Goal: Find specific page/section: Find specific page/section

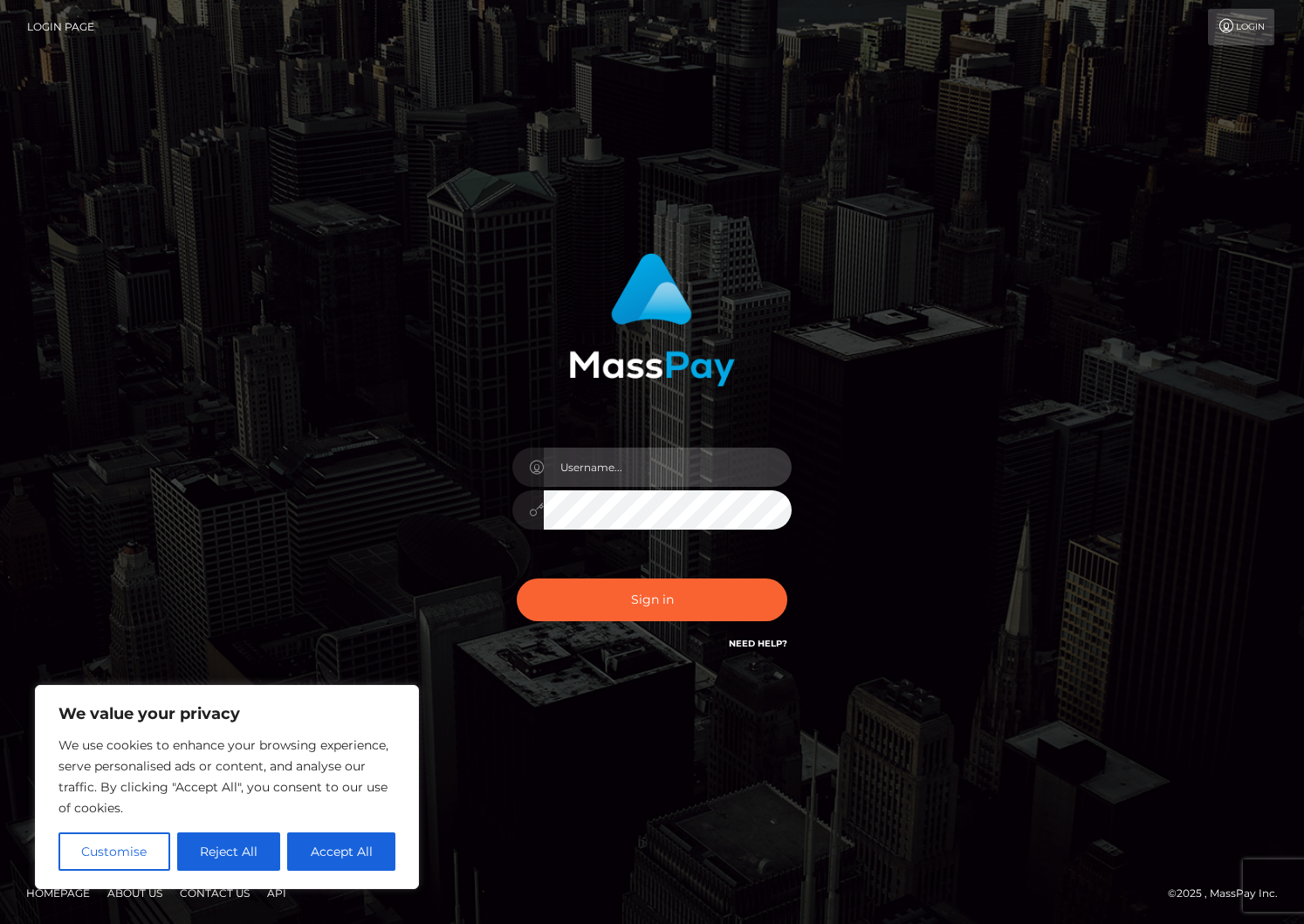
click at [637, 465] on input "text" at bounding box center [667, 467] width 248 height 40
click at [661, 467] on input "text" at bounding box center [667, 467] width 248 height 40
type input "liroo"
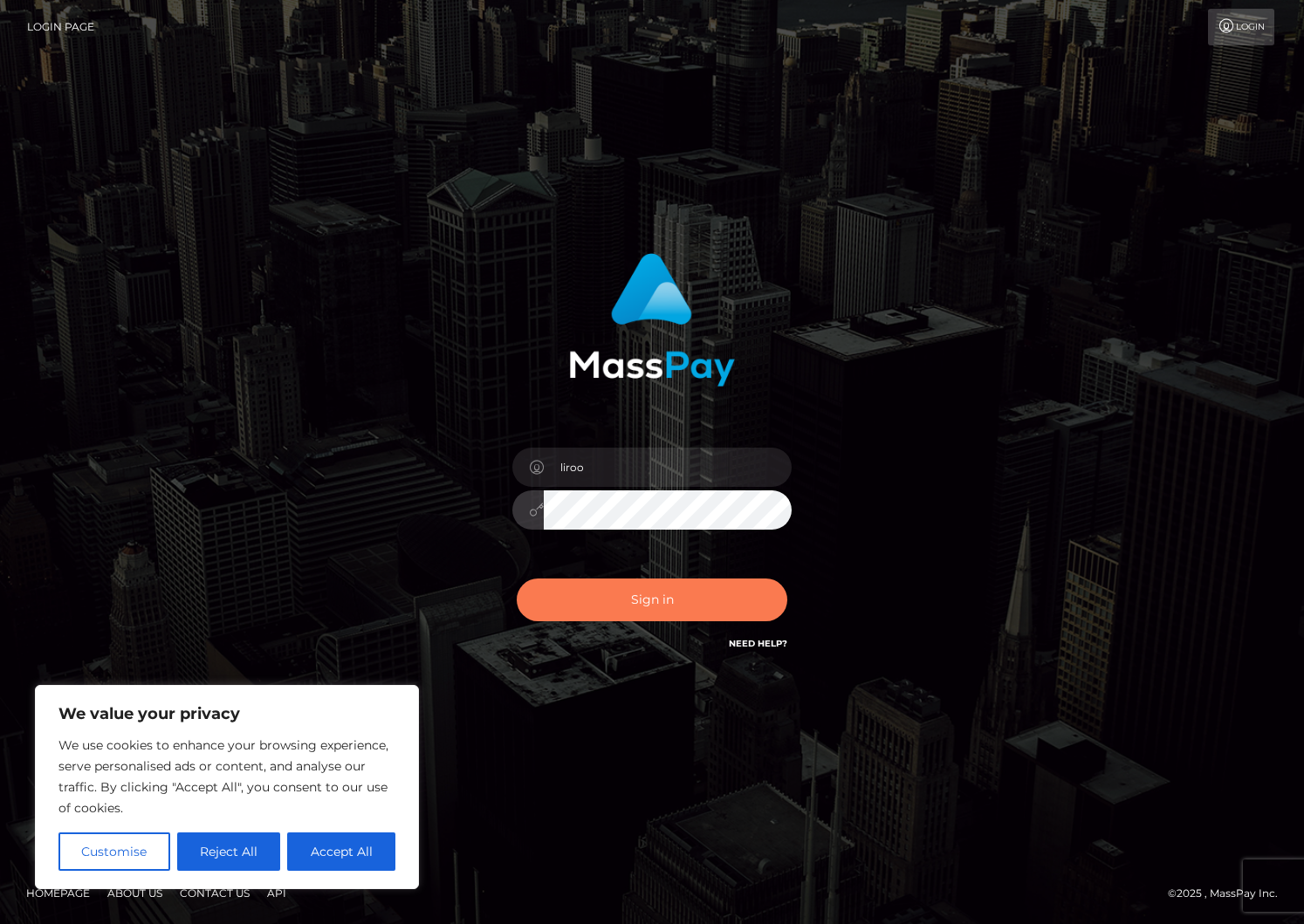
click at [624, 591] on button "Sign in" at bounding box center [652, 599] width 271 height 42
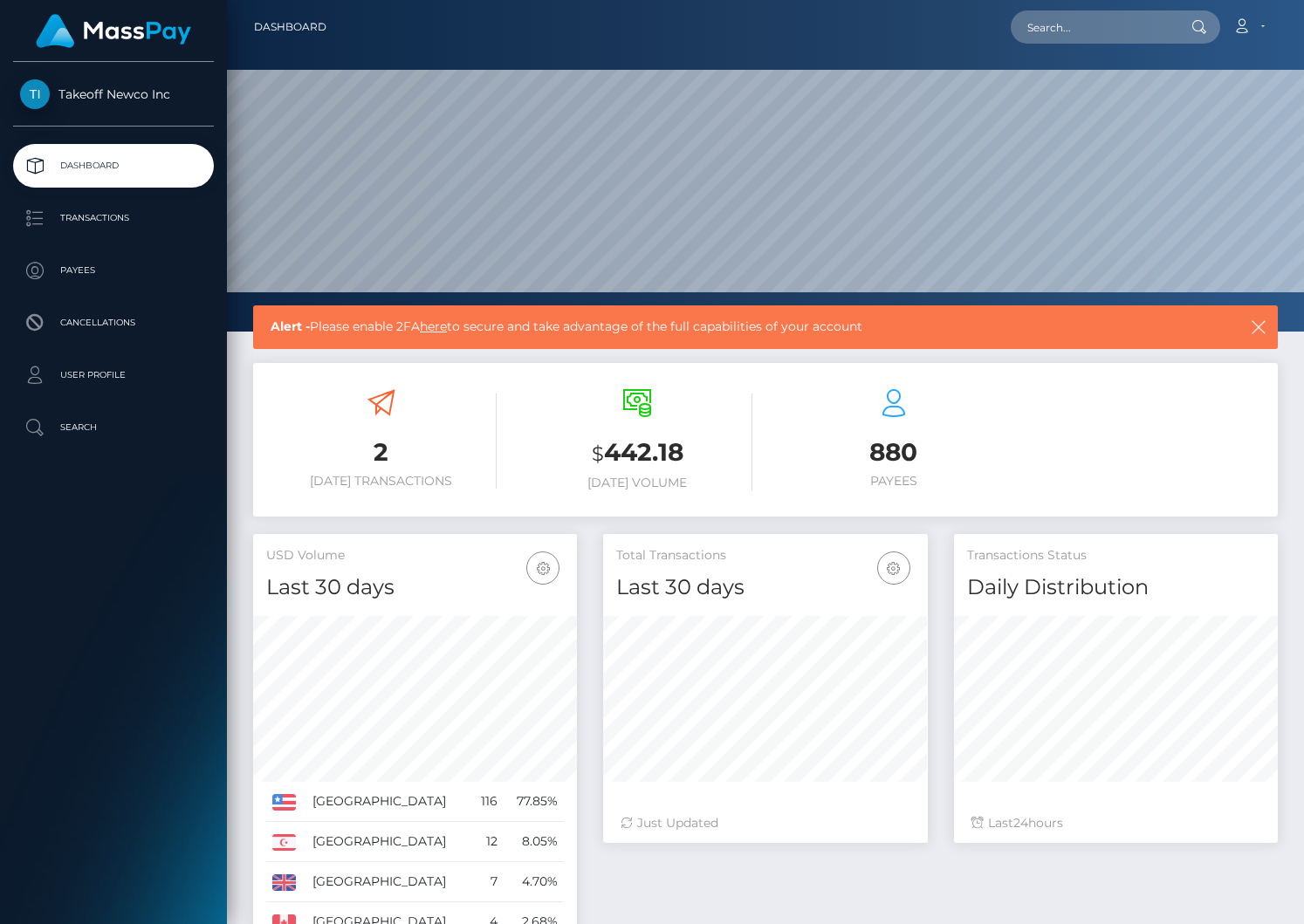
scroll to position [309, 324]
click at [145, 87] on span "Takeoff Newco Inc" at bounding box center [114, 94] width 200 height 15
click at [1266, 28] on link "Account" at bounding box center [1248, 27] width 51 height 37
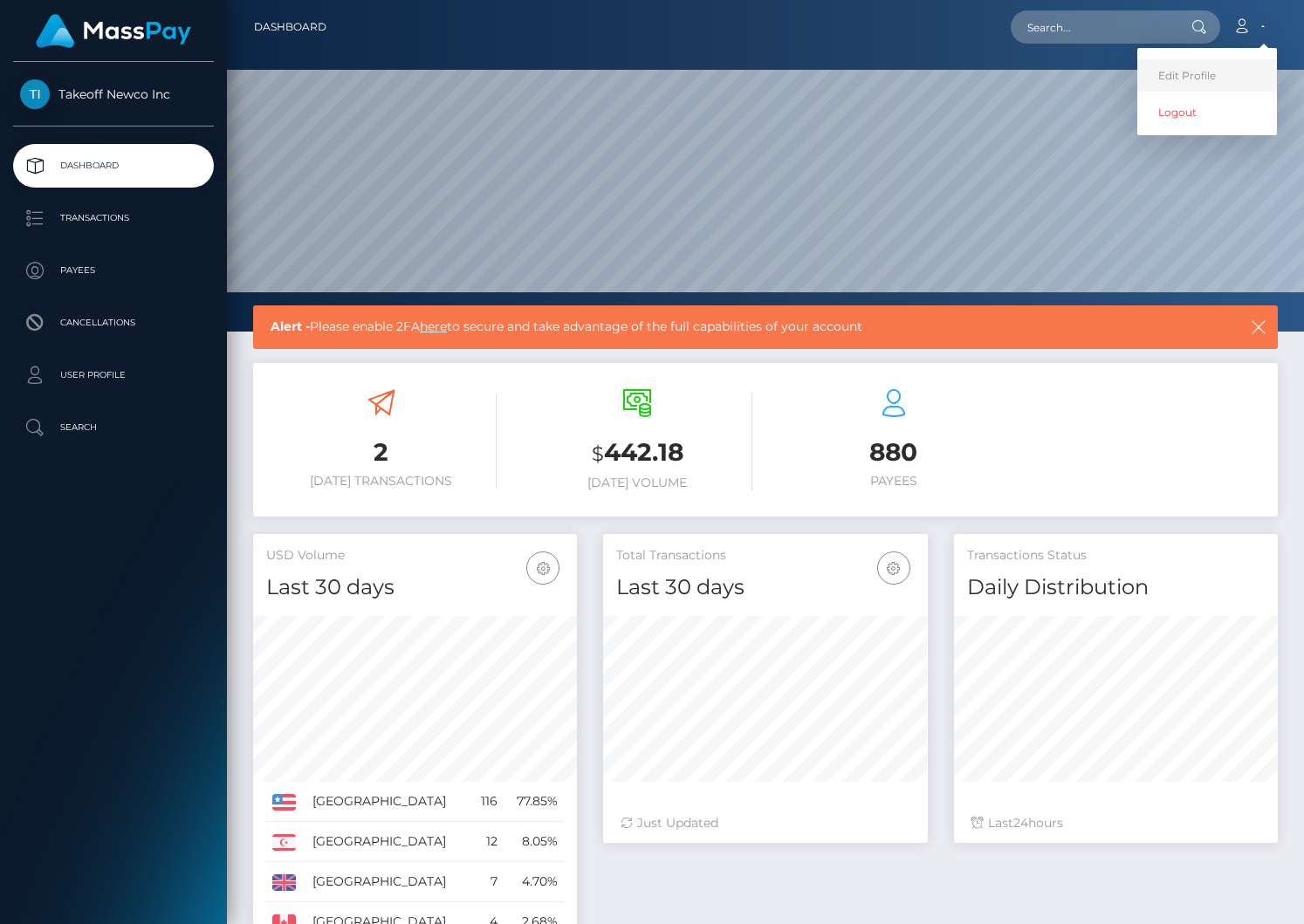
click at [1177, 87] on link "Edit Profile" at bounding box center [1207, 76] width 140 height 32
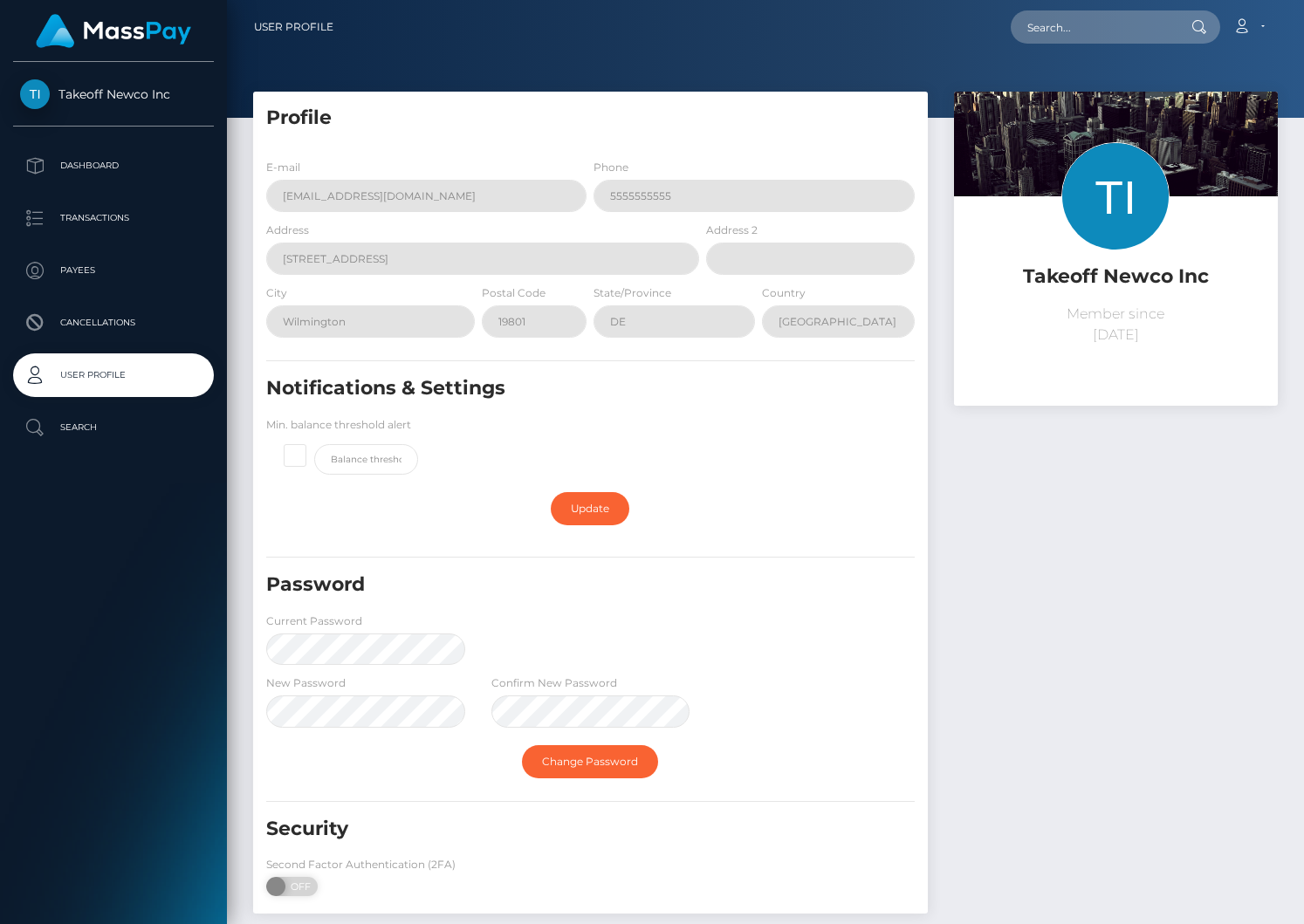
click at [464, 757] on div "Change Password" at bounding box center [589, 762] width 674 height 51
click at [543, 756] on link "Change Password" at bounding box center [589, 762] width 136 height 33
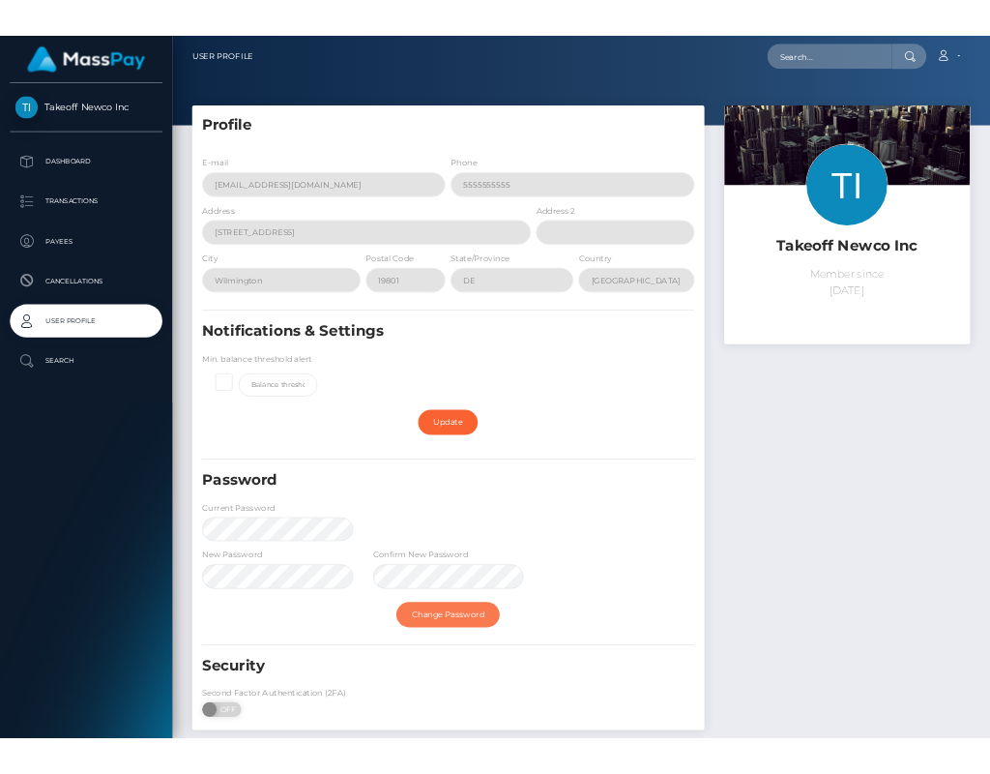
scroll to position [105, 0]
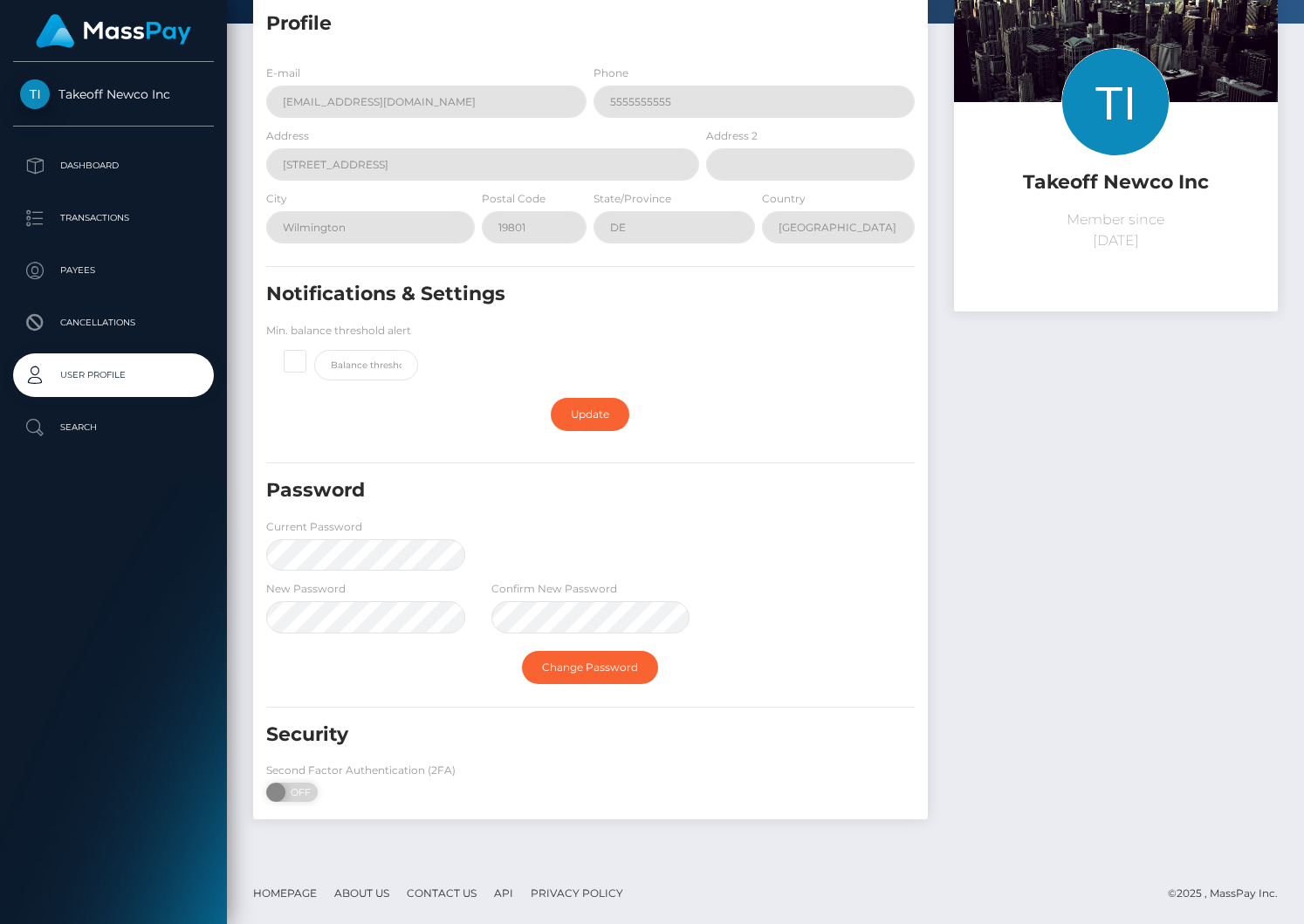
click at [834, 593] on div "New Password Confirm New Password" at bounding box center [589, 611] width 674 height 63
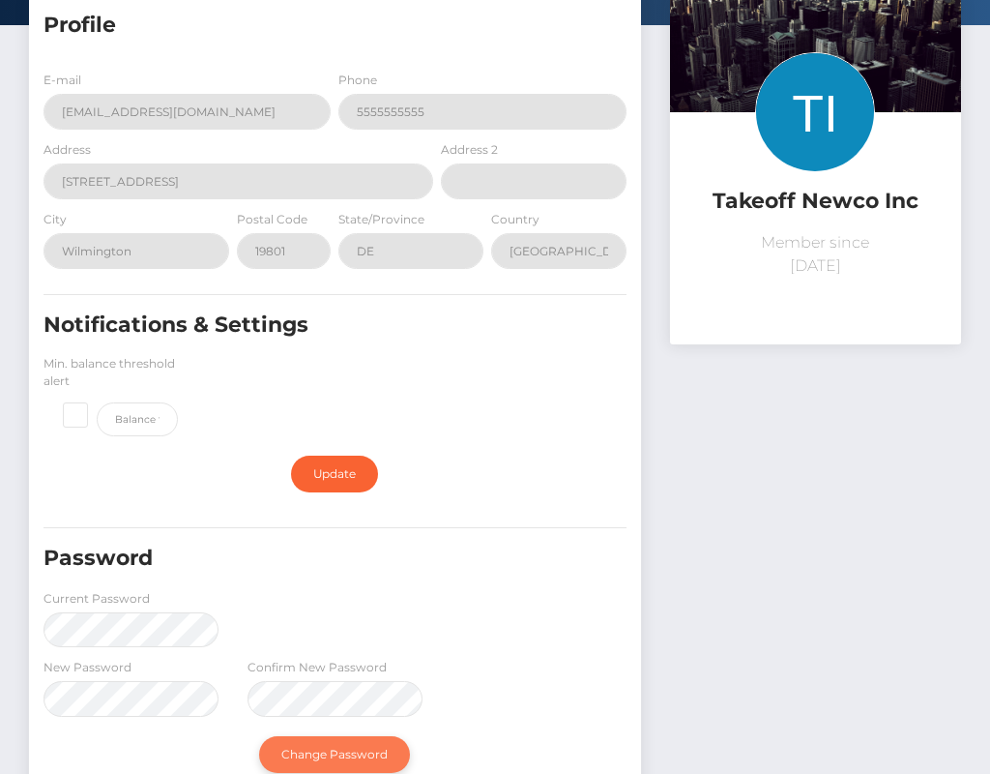
click at [363, 760] on link "Change Password" at bounding box center [334, 754] width 151 height 37
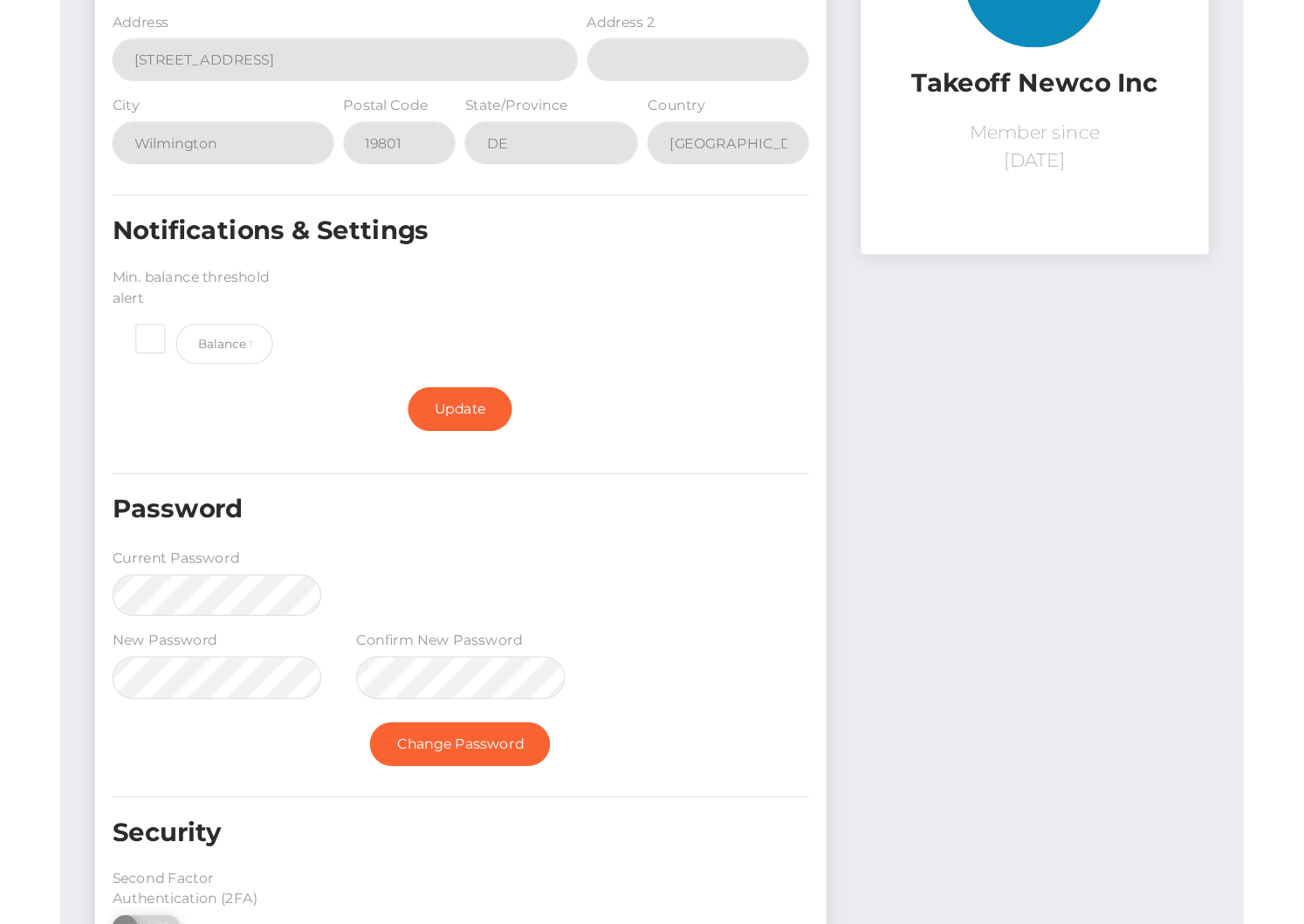
scroll to position [73, 0]
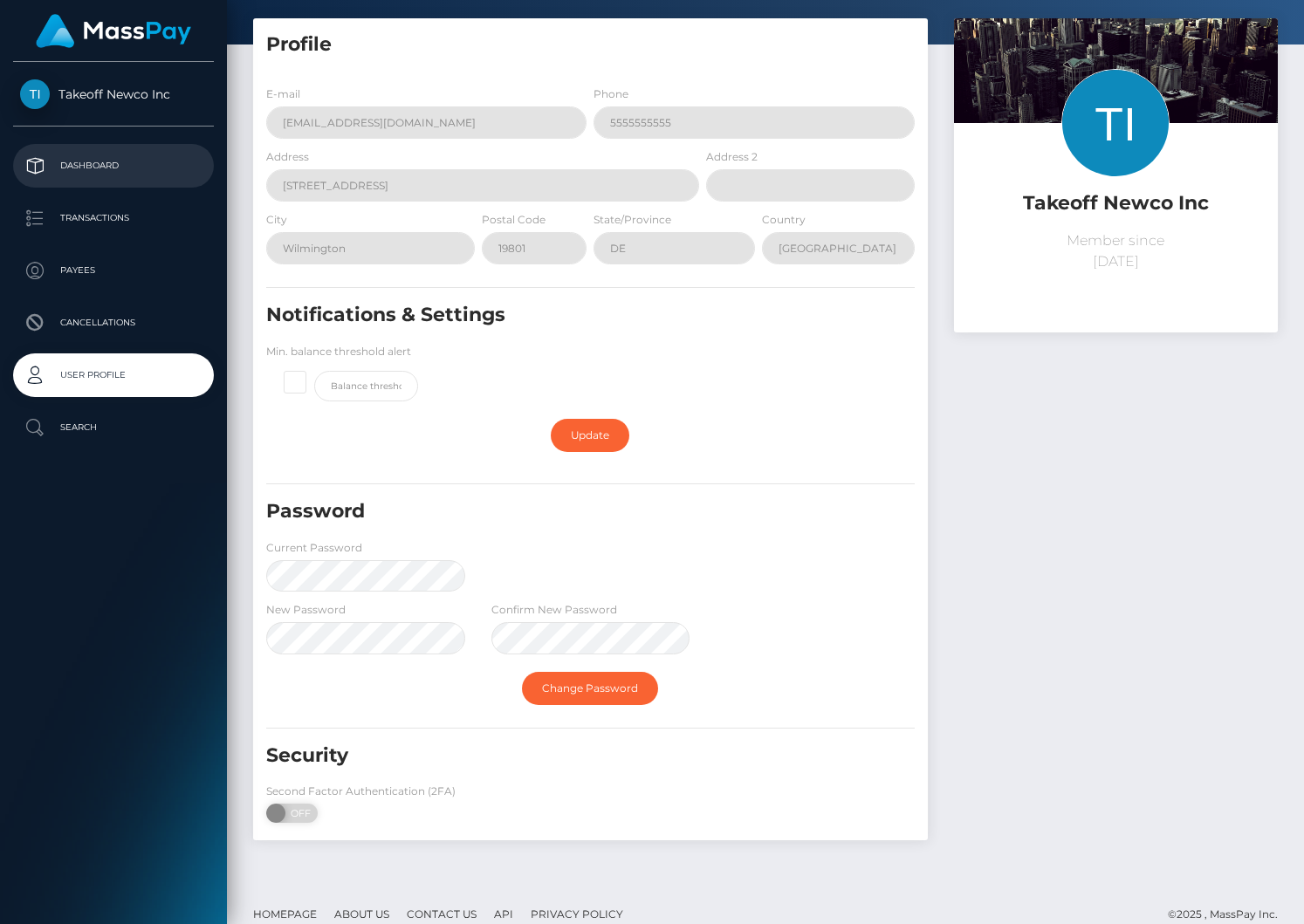
click at [170, 187] on link "Dashboard" at bounding box center [114, 166] width 200 height 43
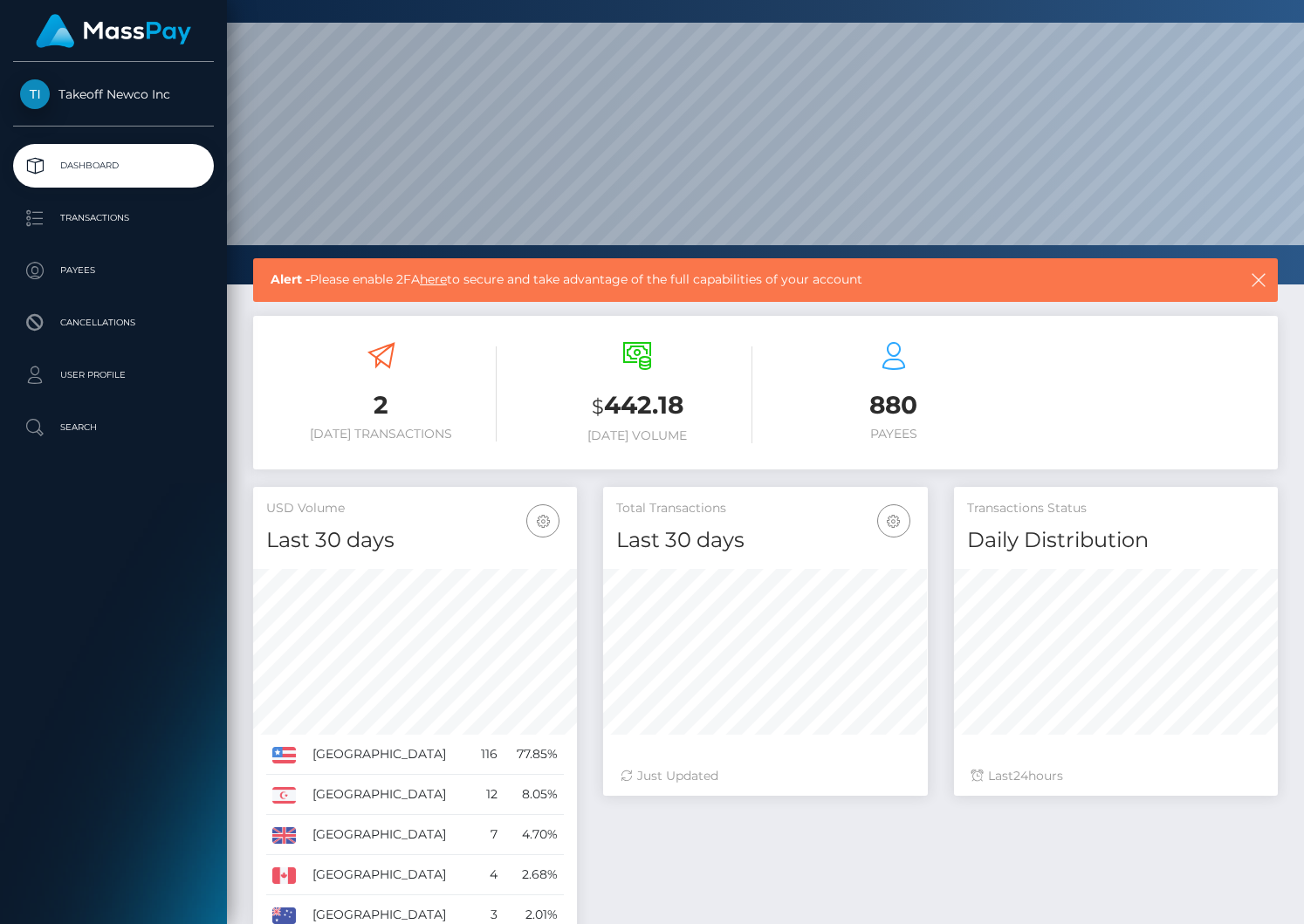
scroll to position [54, 0]
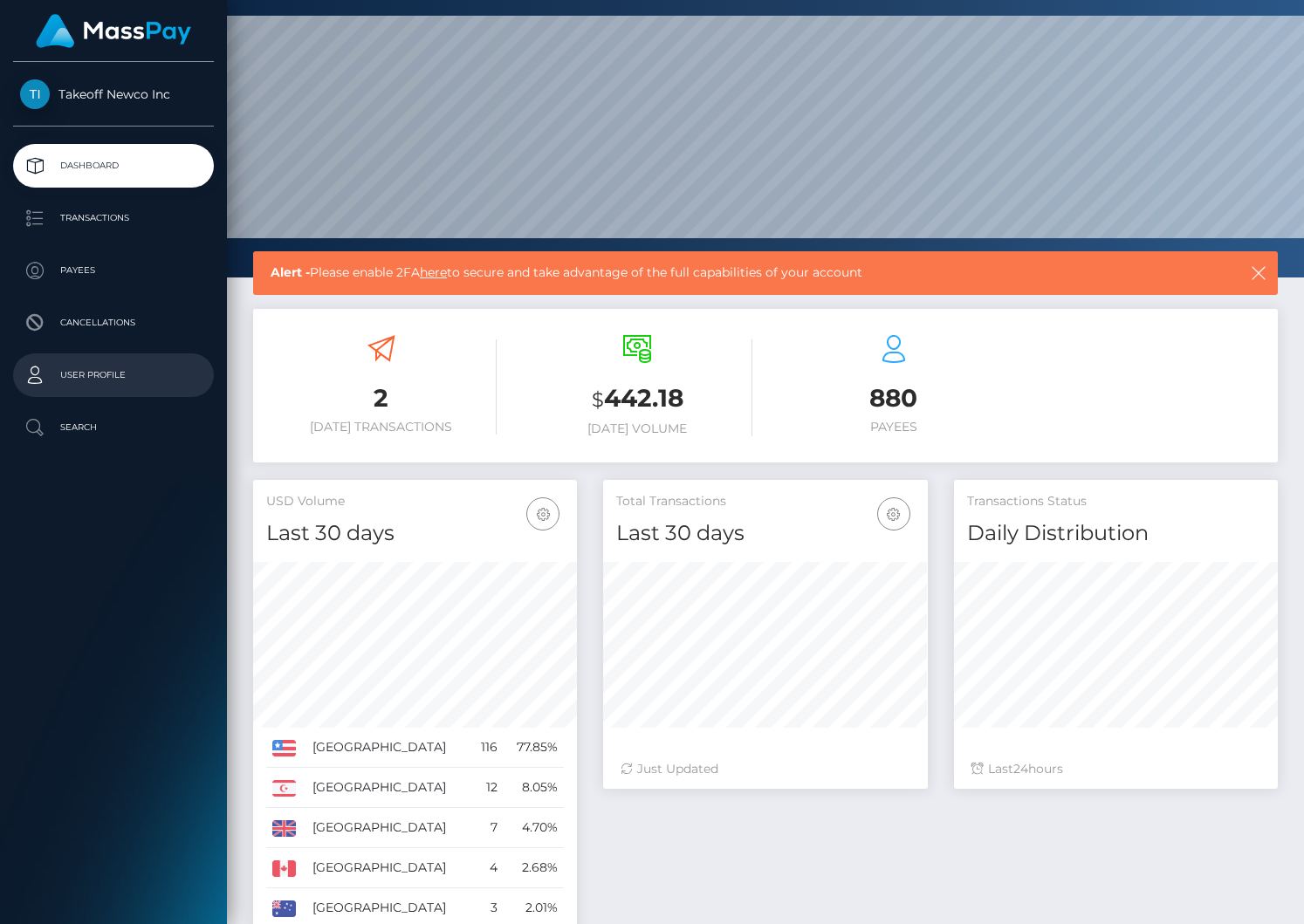
click at [122, 384] on p "User Profile" at bounding box center [113, 374] width 187 height 26
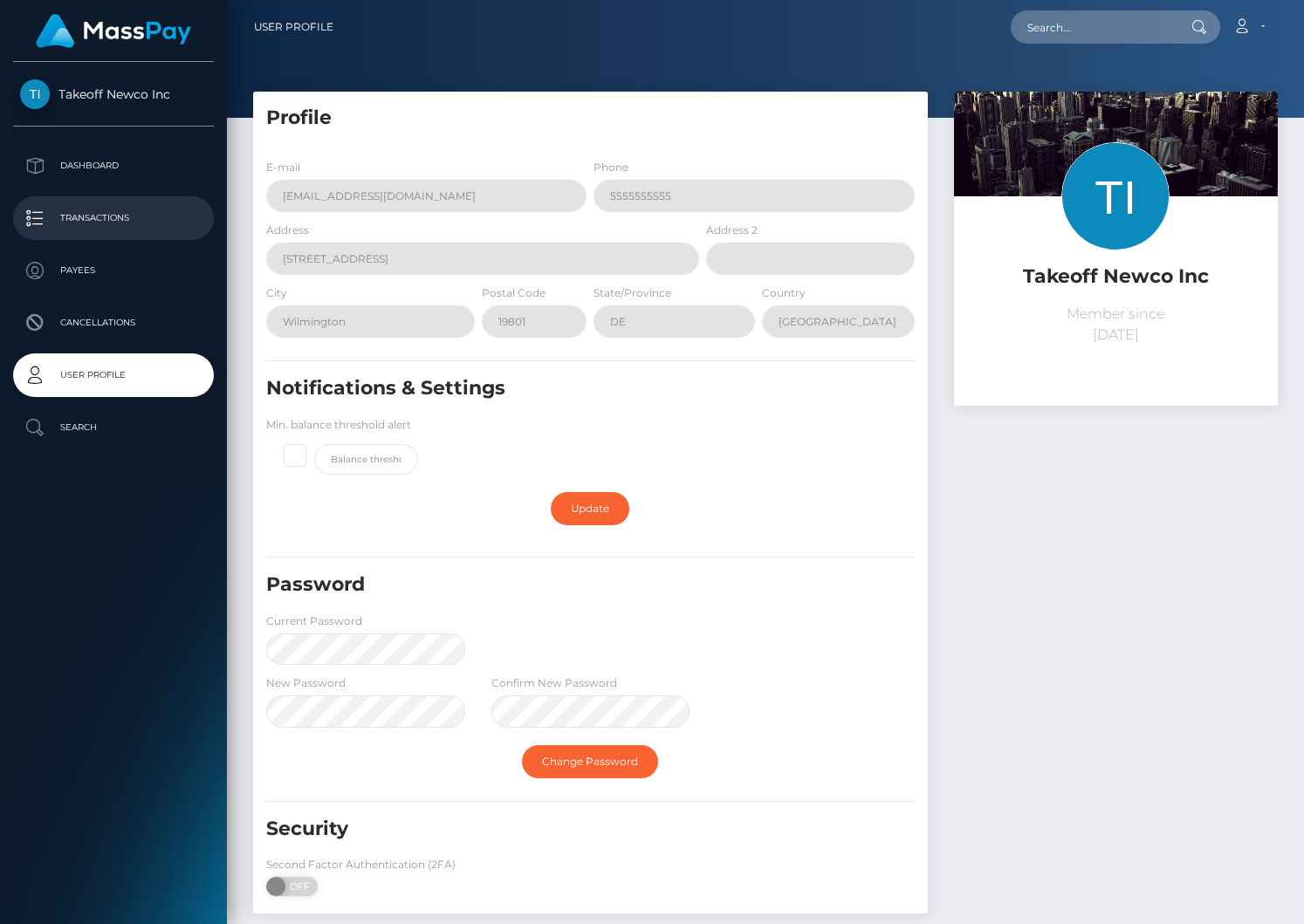
click at [136, 202] on link "Transactions" at bounding box center [114, 218] width 200 height 43
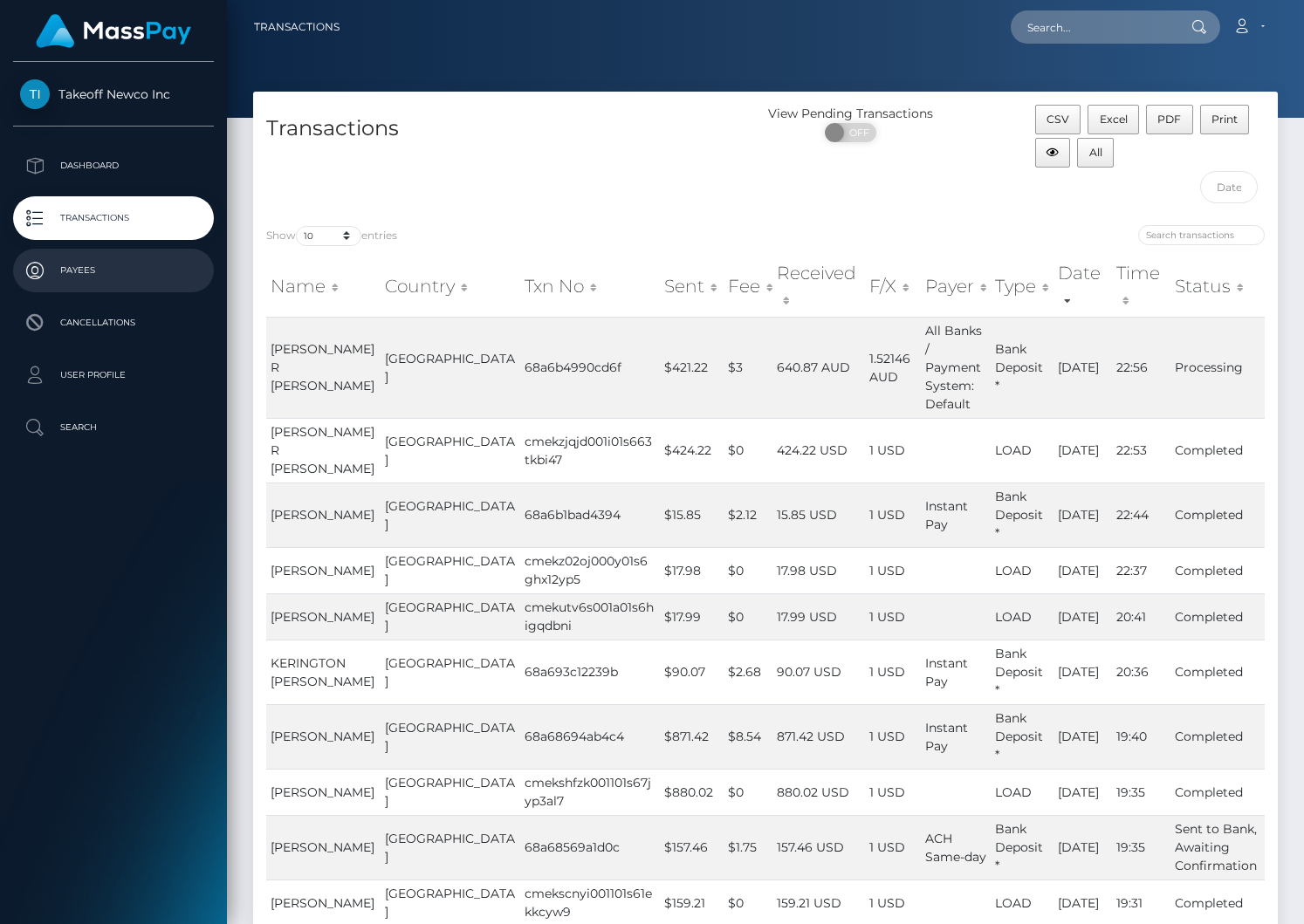
click at [127, 261] on p "Payees" at bounding box center [113, 270] width 187 height 26
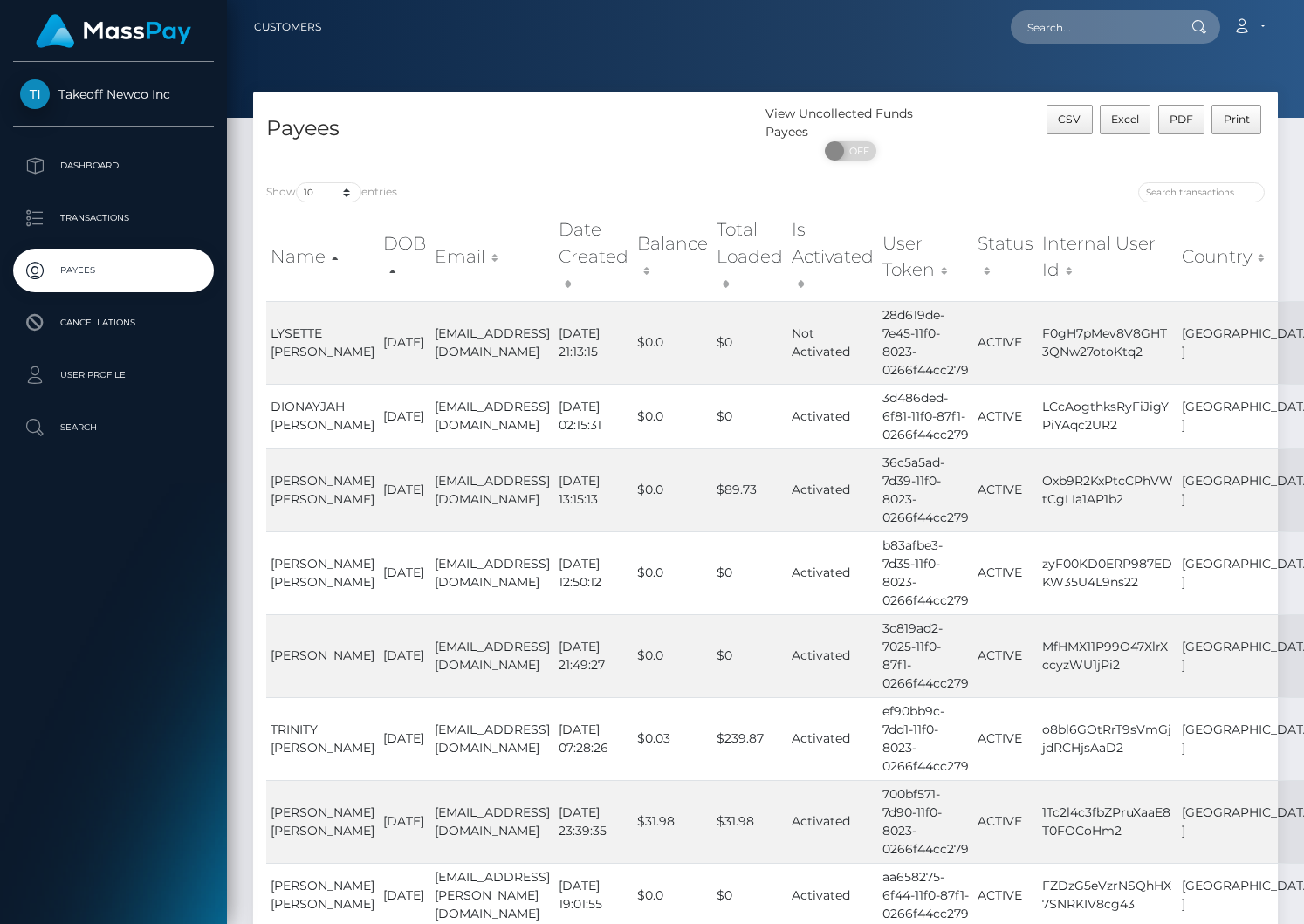
click at [130, 171] on p "Dashboard" at bounding box center [113, 165] width 187 height 26
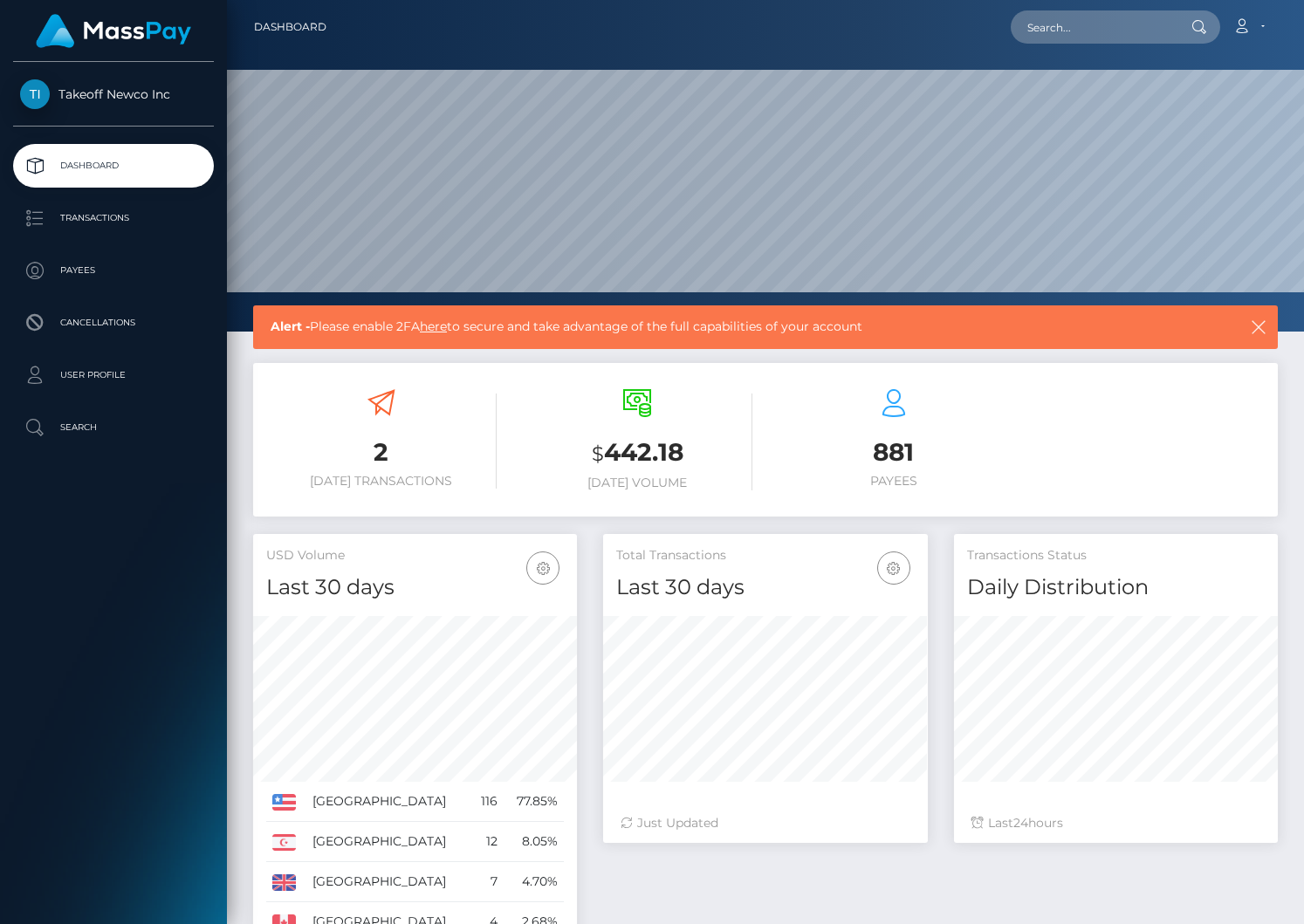
scroll to position [273, 0]
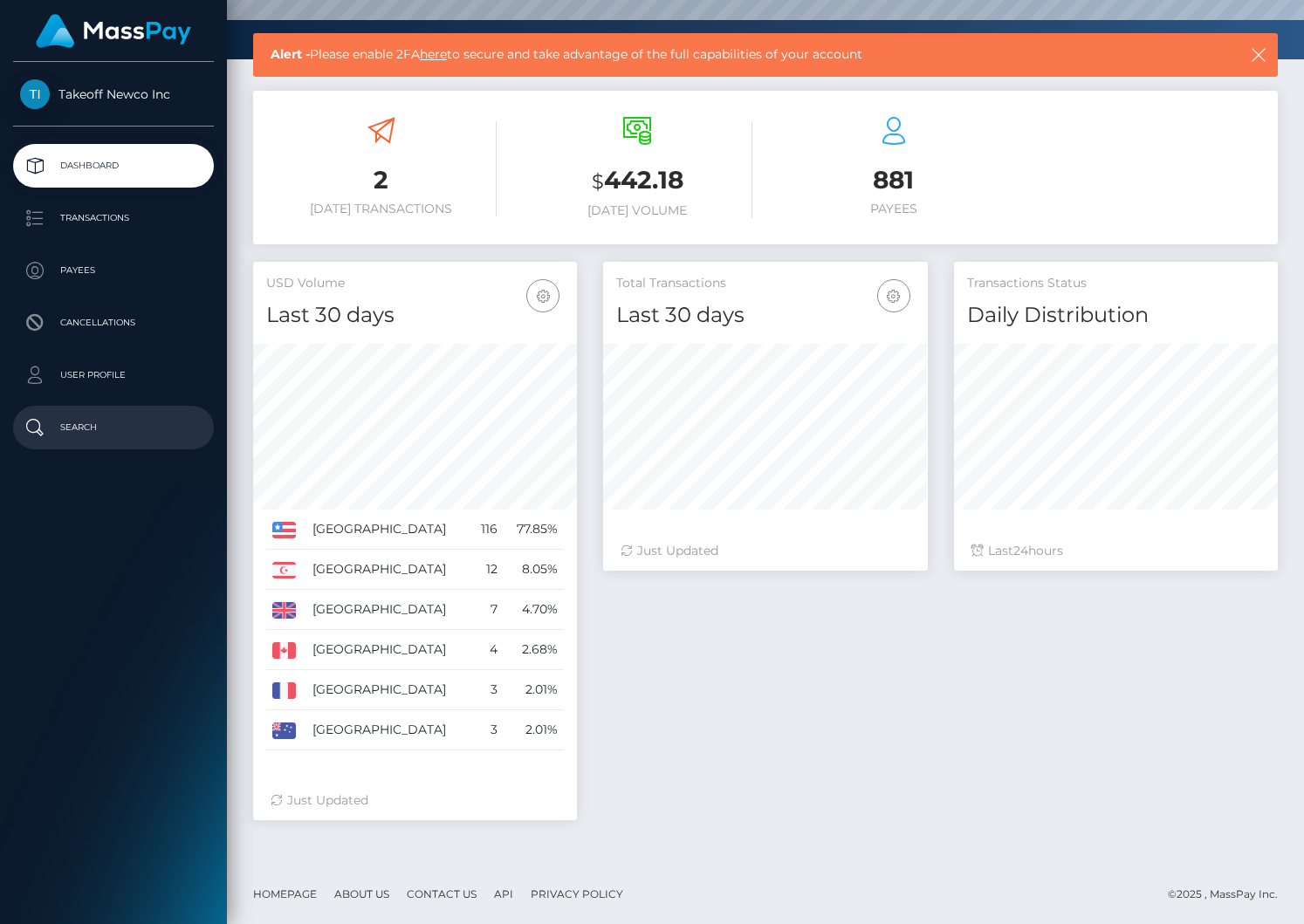
click at [92, 435] on p "Search" at bounding box center [113, 427] width 187 height 26
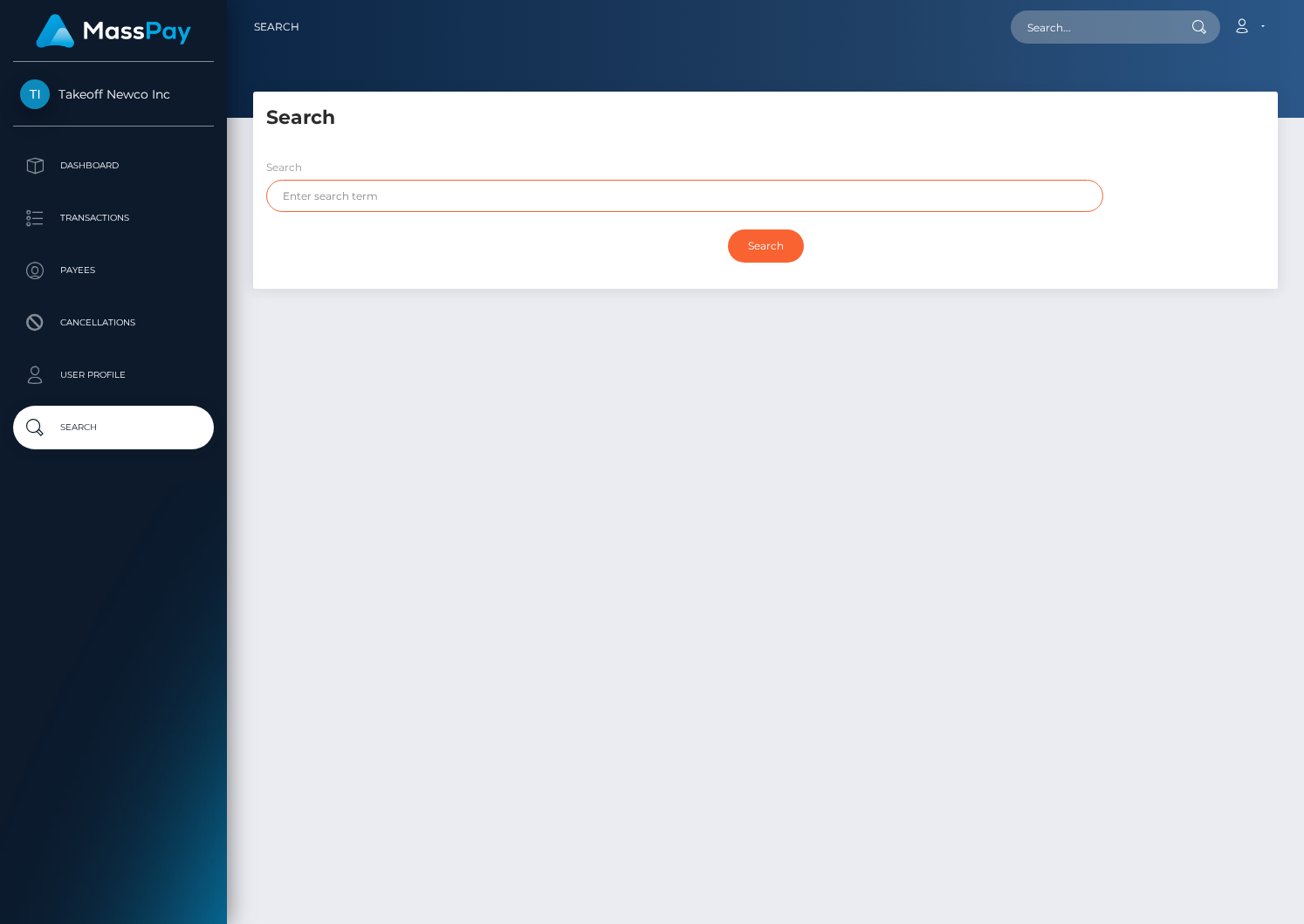
click at [386, 200] on input "text" at bounding box center [684, 196] width 837 height 32
click at [433, 211] on input "text" at bounding box center [684, 196] width 837 height 32
paste input "usr_420694fd-7ddc-11f0-8023-0266f44cc279"
click at [727, 229] on input "Search" at bounding box center [765, 245] width 76 height 33
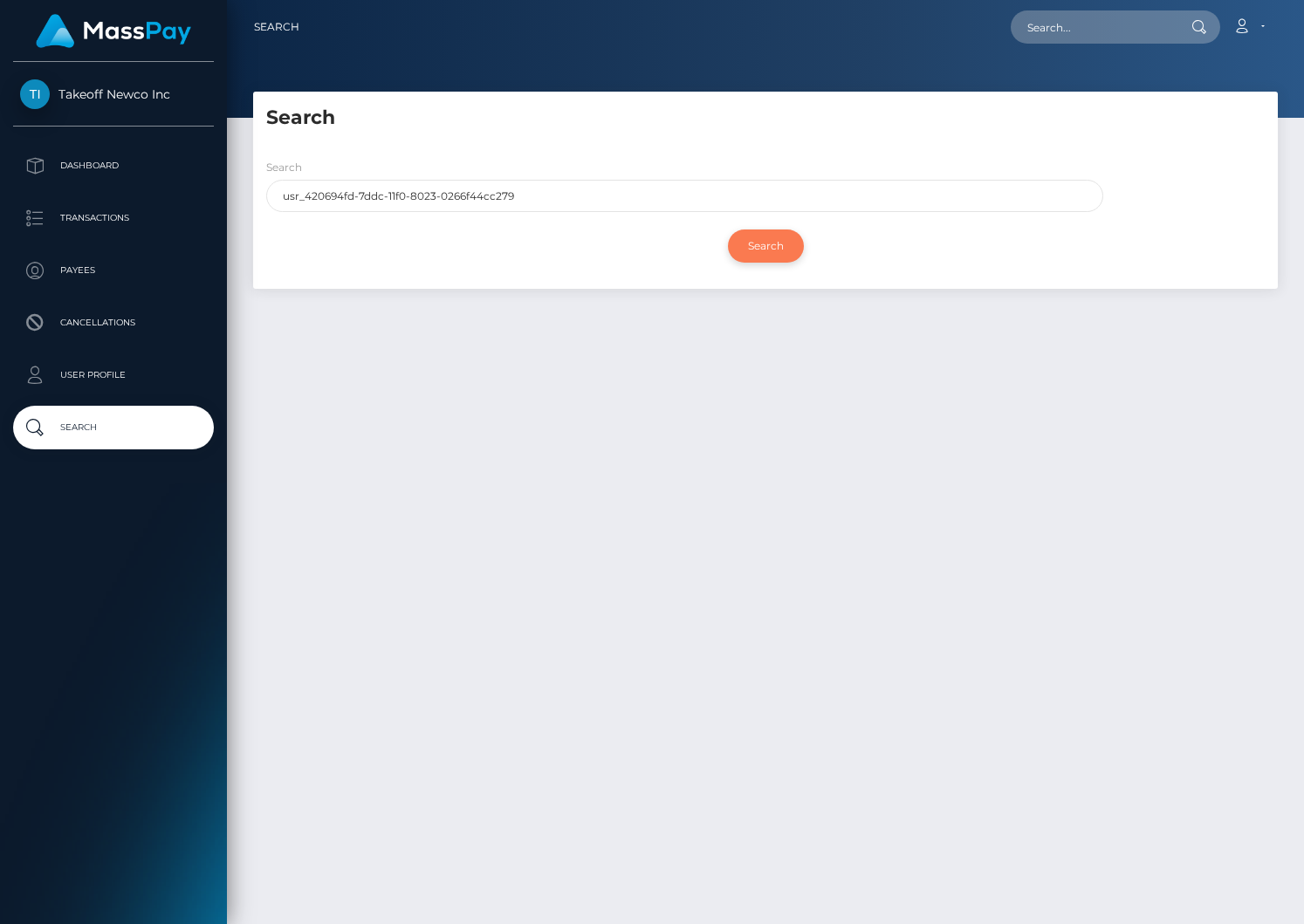
click at [781, 253] on input "Search" at bounding box center [765, 245] width 76 height 33
click at [762, 134] on div "Search Search usr_420694fd-7ddc-11f0-8023-0266f44cc279 Search Payouts - 0 resul…" at bounding box center [764, 190] width 1024 height 198
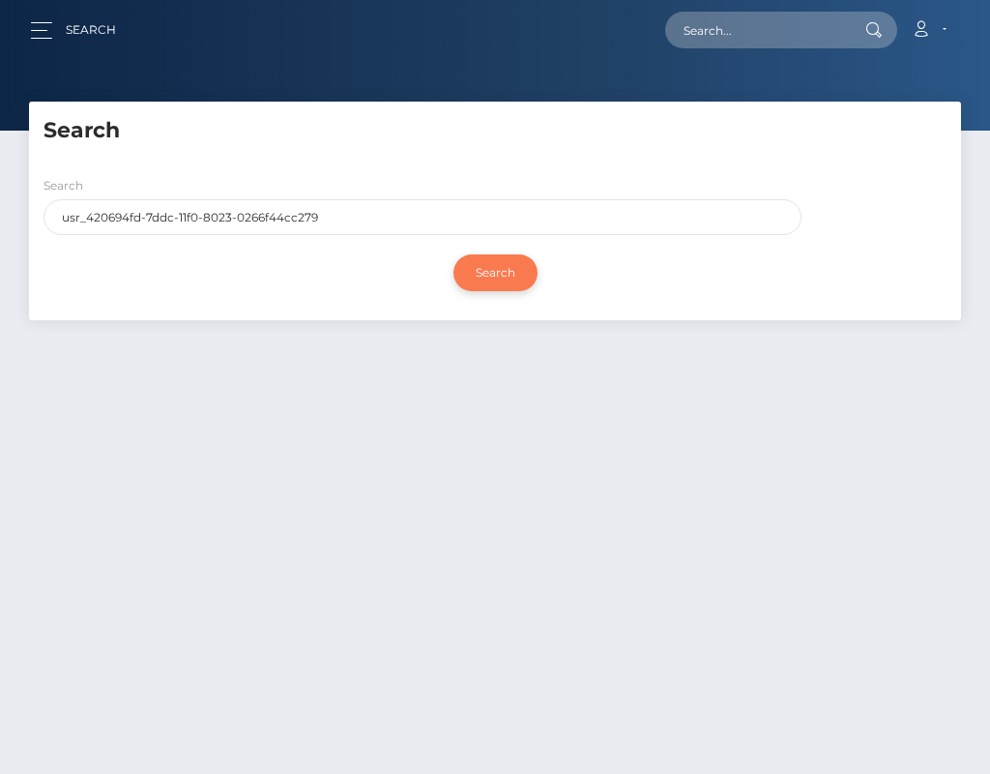
click at [503, 284] on input "Search" at bounding box center [496, 272] width 84 height 37
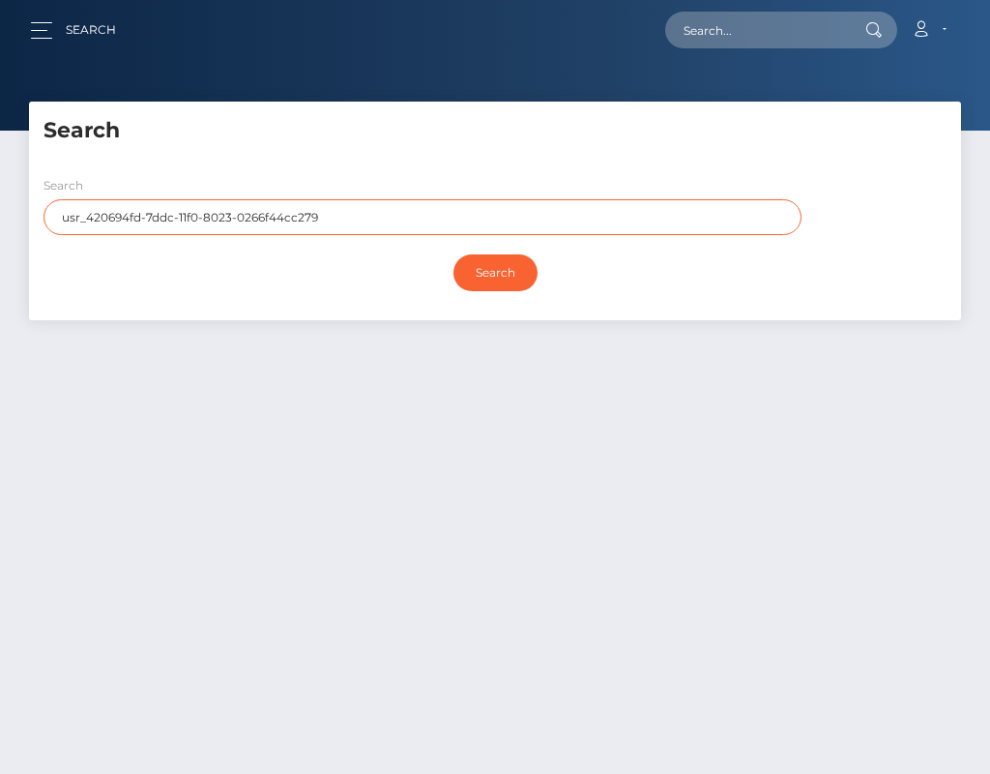
click at [350, 210] on input "usr_420694fd-7ddc-11f0-8023-0266f44cc279" at bounding box center [423, 217] width 758 height 36
click at [399, 220] on input "usr_420694fd-7ddc-11f0-8023-0266f44cc279" at bounding box center [423, 217] width 758 height 36
paste input "text"
type input "420694fd-7ddc-11f0-8023-0266f44cc279"
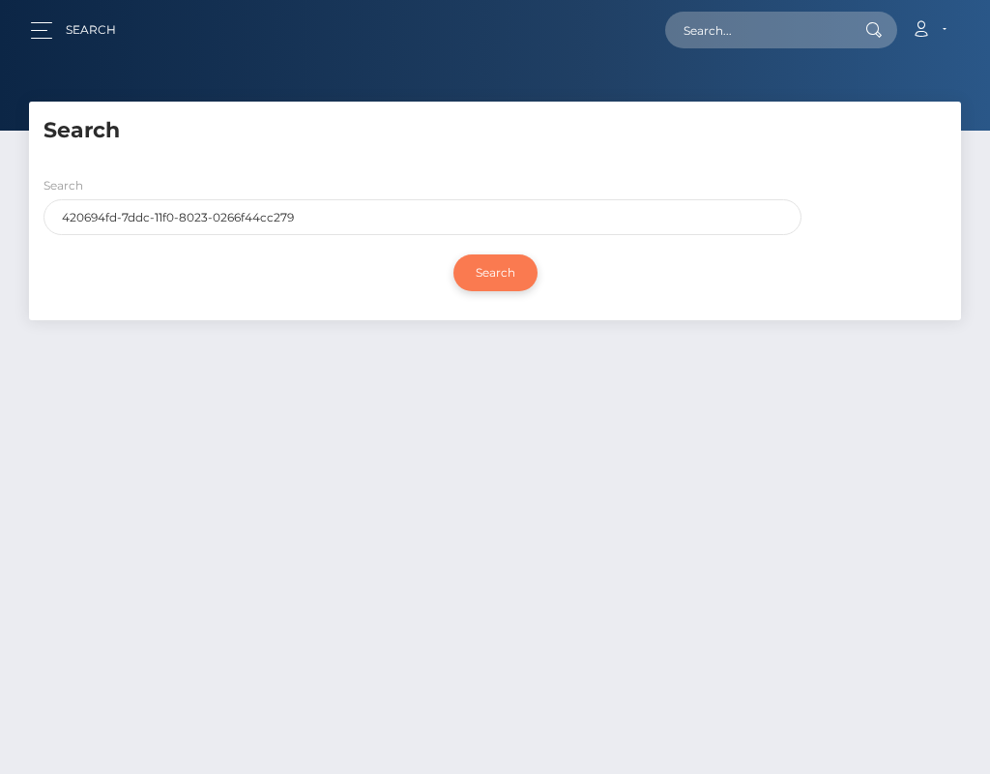
click at [513, 272] on input "Search" at bounding box center [496, 272] width 84 height 37
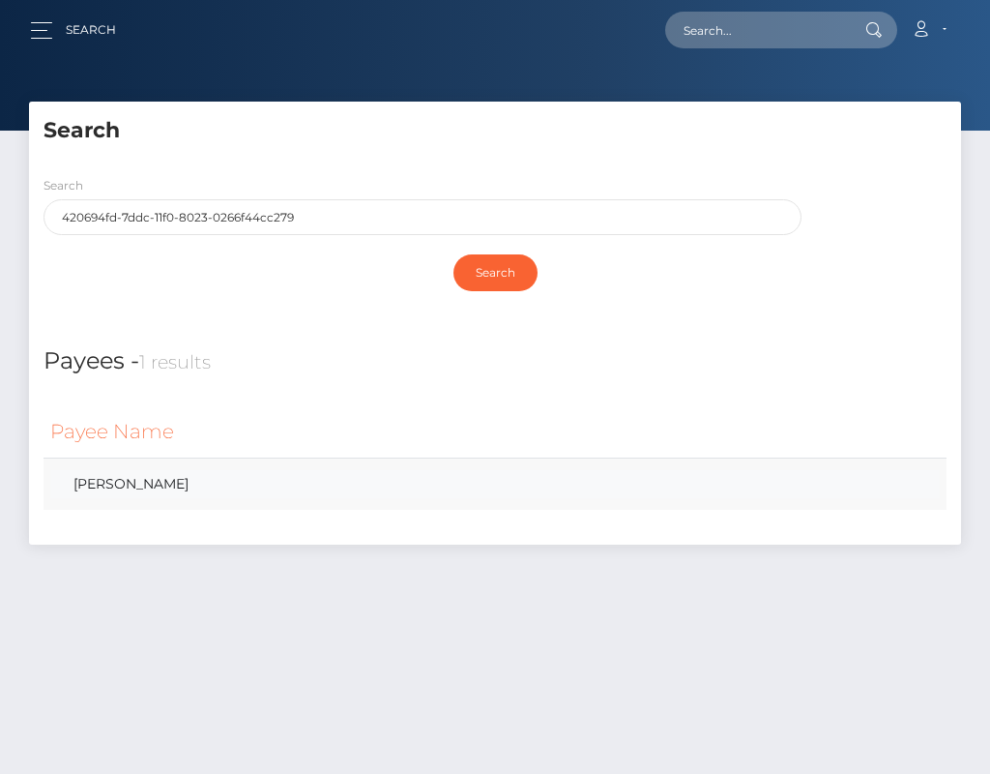
click at [190, 486] on link "MANUEL ENRIQUE BRITO" at bounding box center [495, 484] width 890 height 28
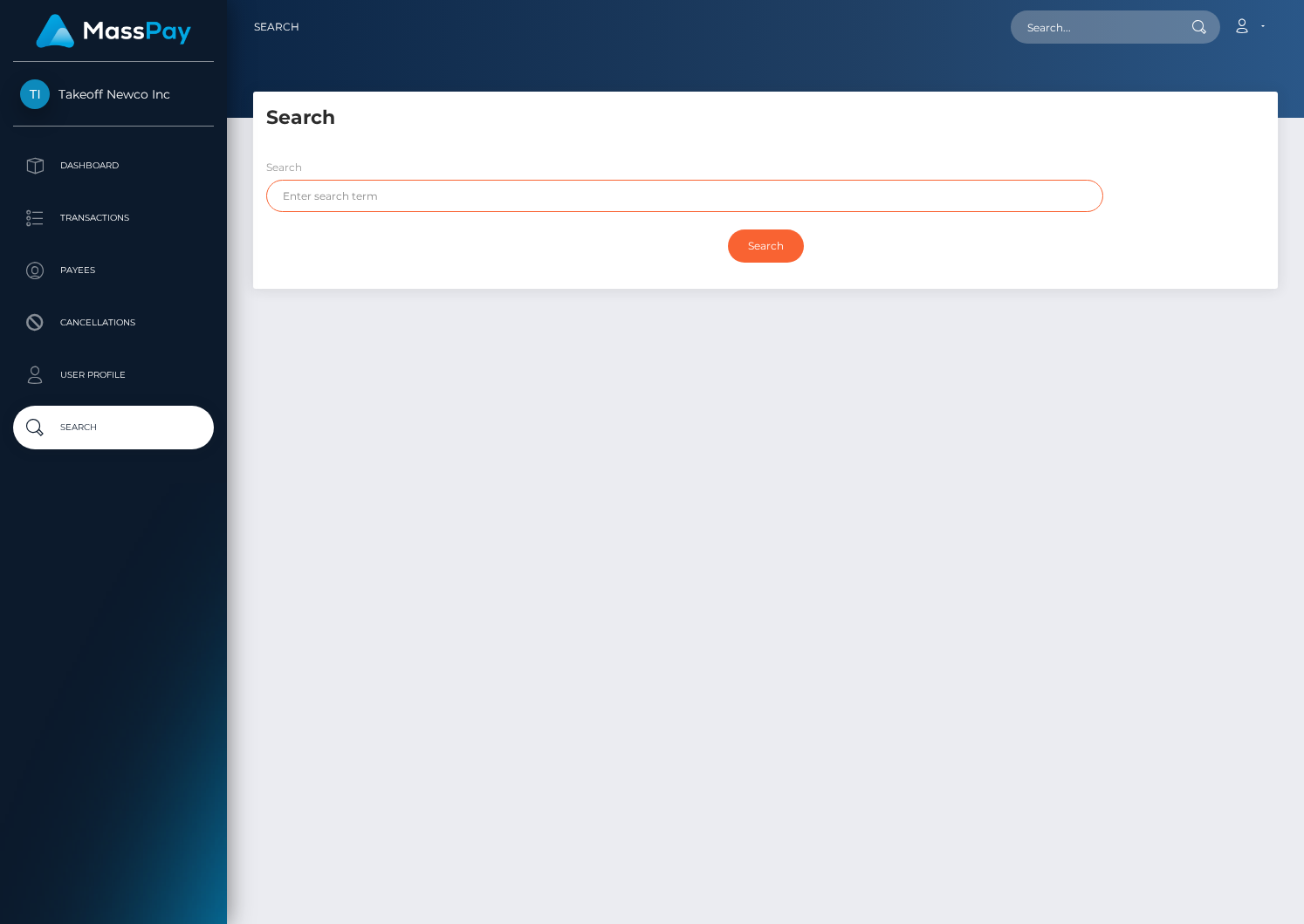
click at [562, 193] on input "text" at bounding box center [684, 196] width 837 height 32
paste input "420694fd-7ddc-11f0-8023-0266f44cc279"
type input "420694fd-7ddc-11f0-8023-0266f44cc279"
click at [727, 229] on input "Search" at bounding box center [765, 245] width 76 height 33
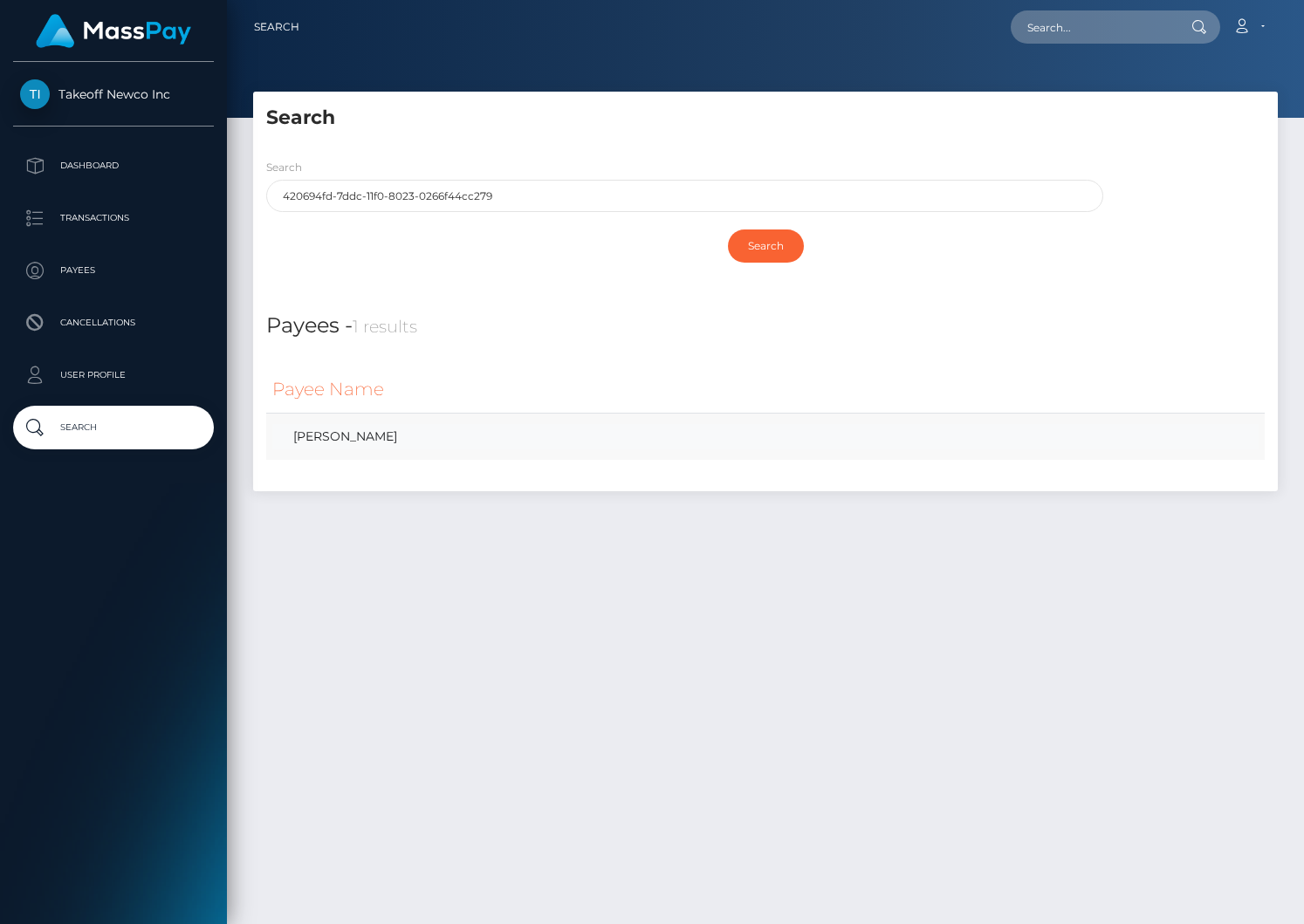
click at [408, 442] on link "[PERSON_NAME]" at bounding box center [765, 437] width 986 height 25
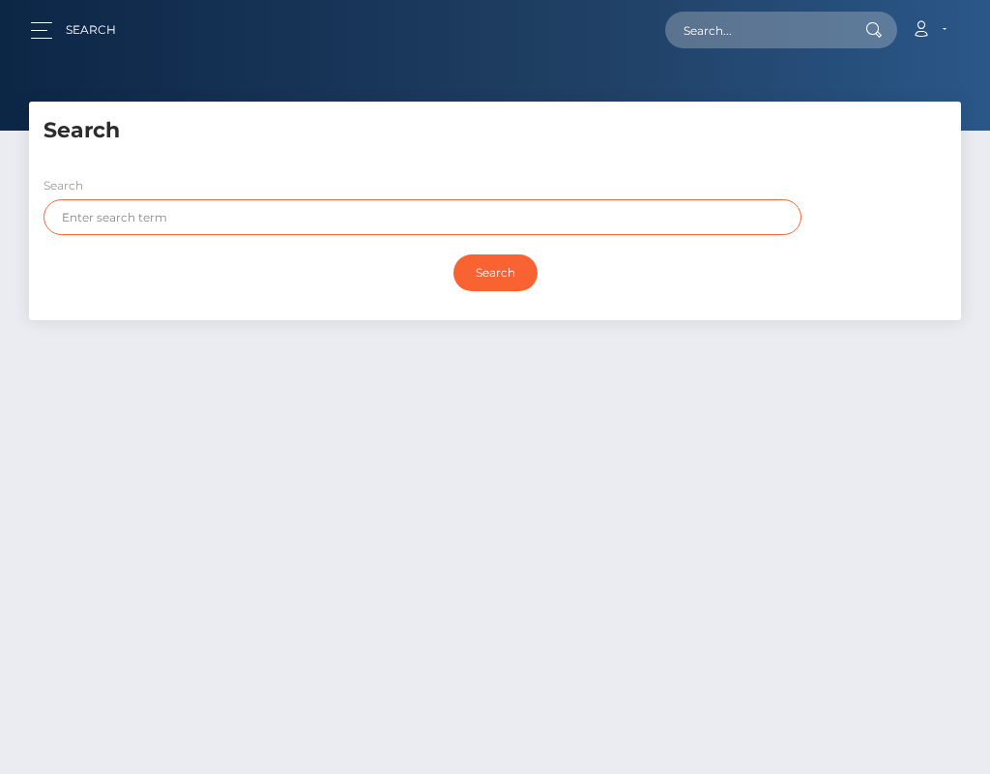
click at [224, 219] on input "text" at bounding box center [423, 217] width 758 height 36
paste input "420694fd-7ddc-11f0-8023-0266f44cc279"
type input "420694fd-7ddc-11f0-8023-0266f44cc279"
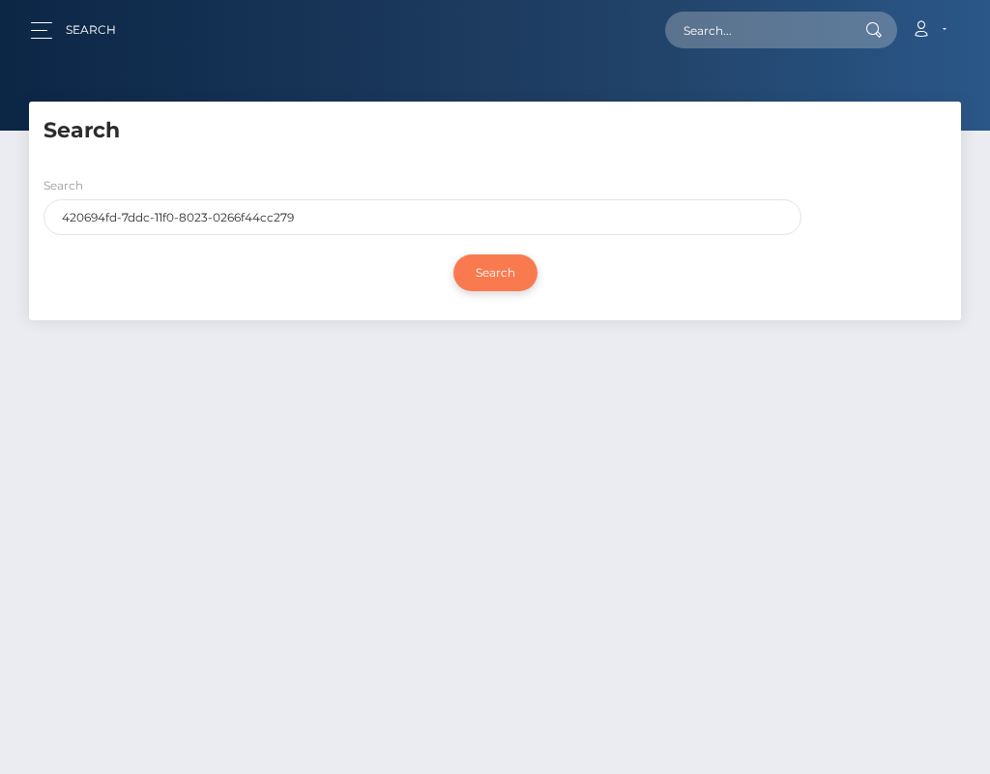
click at [490, 264] on input "Search" at bounding box center [496, 272] width 84 height 37
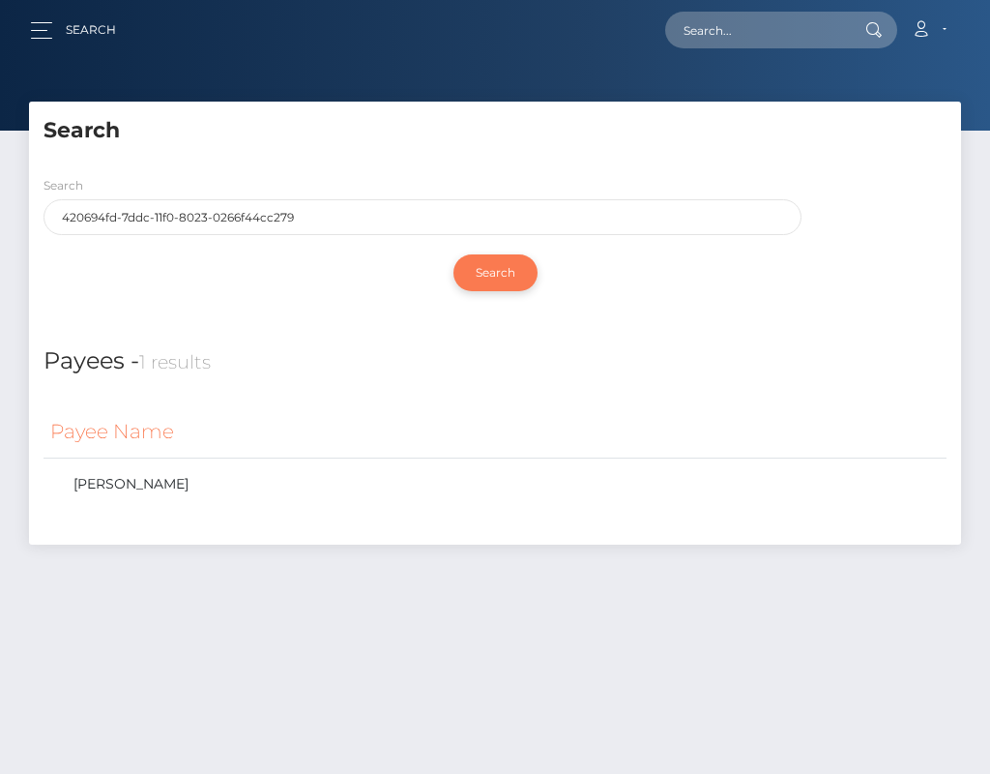
click at [530, 273] on input "Search" at bounding box center [496, 272] width 84 height 37
click at [56, 25] on button "button" at bounding box center [48, 30] width 36 height 26
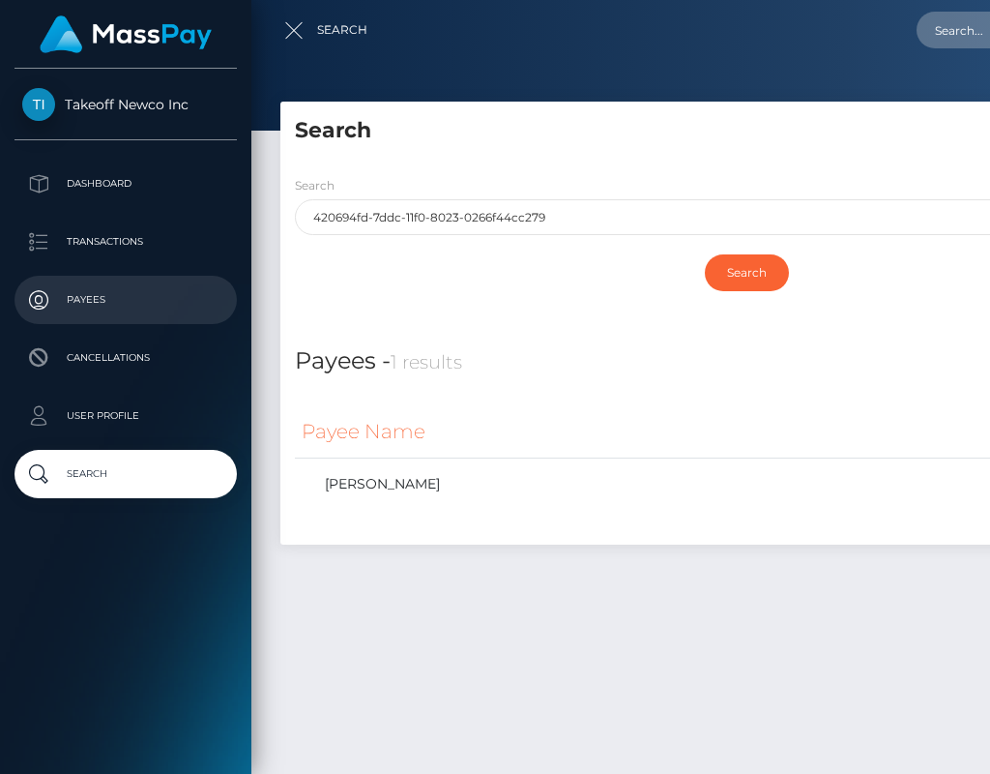
click at [118, 288] on p "Payees" at bounding box center [125, 299] width 207 height 29
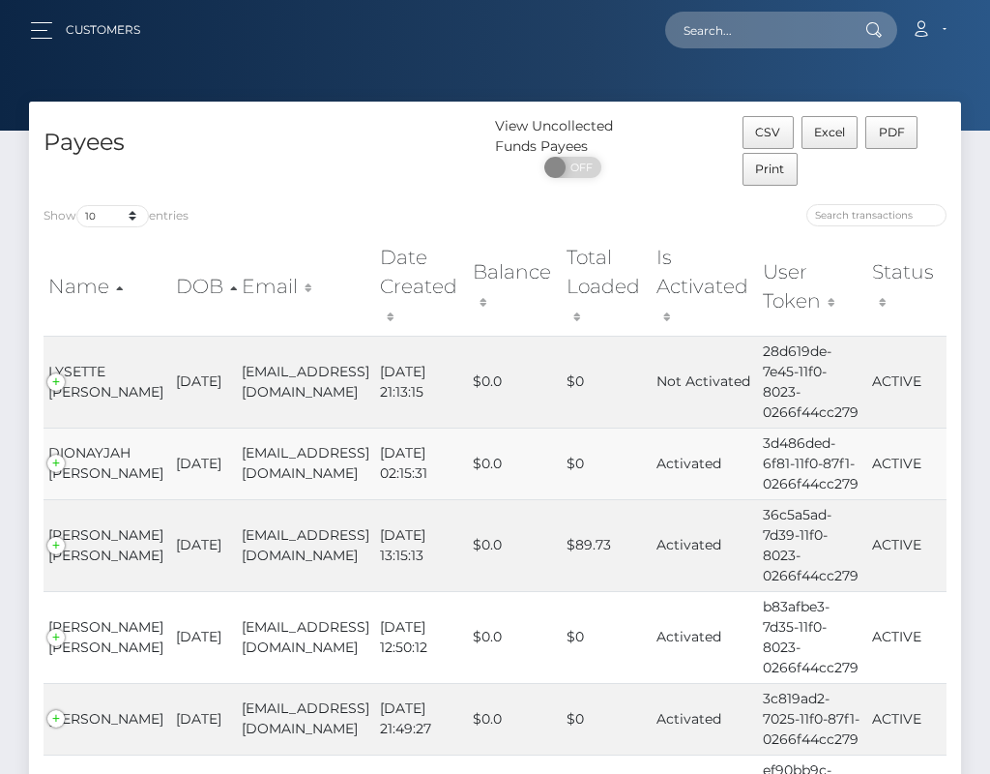
scroll to position [6, 0]
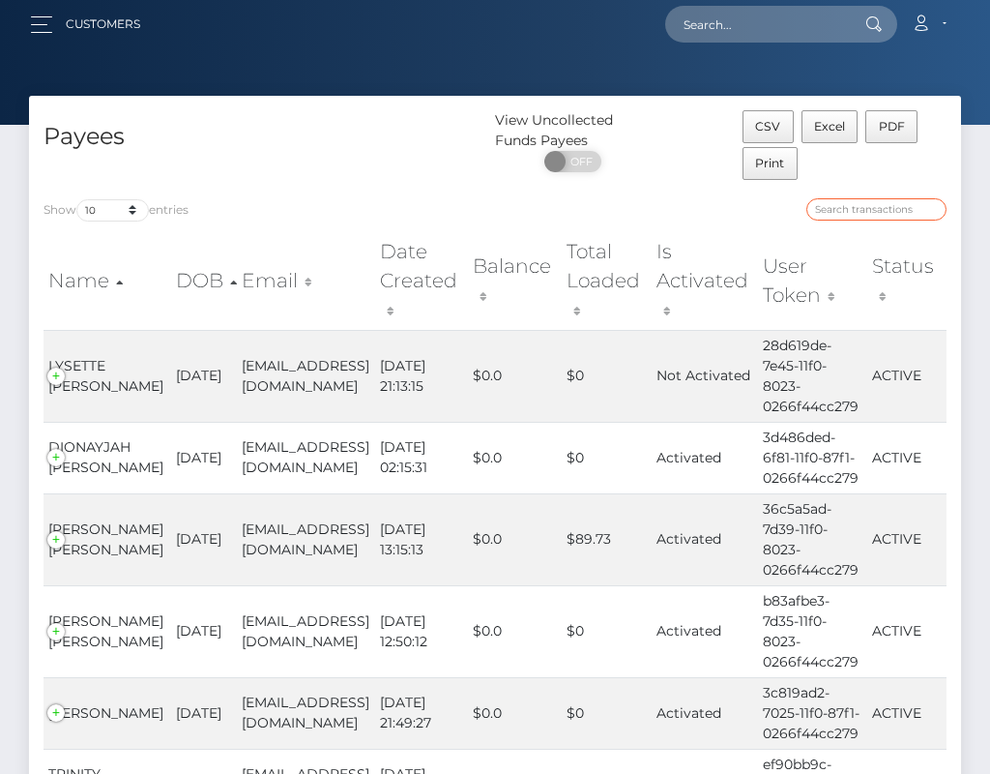
click at [858, 206] on input "search" at bounding box center [876, 209] width 140 height 22
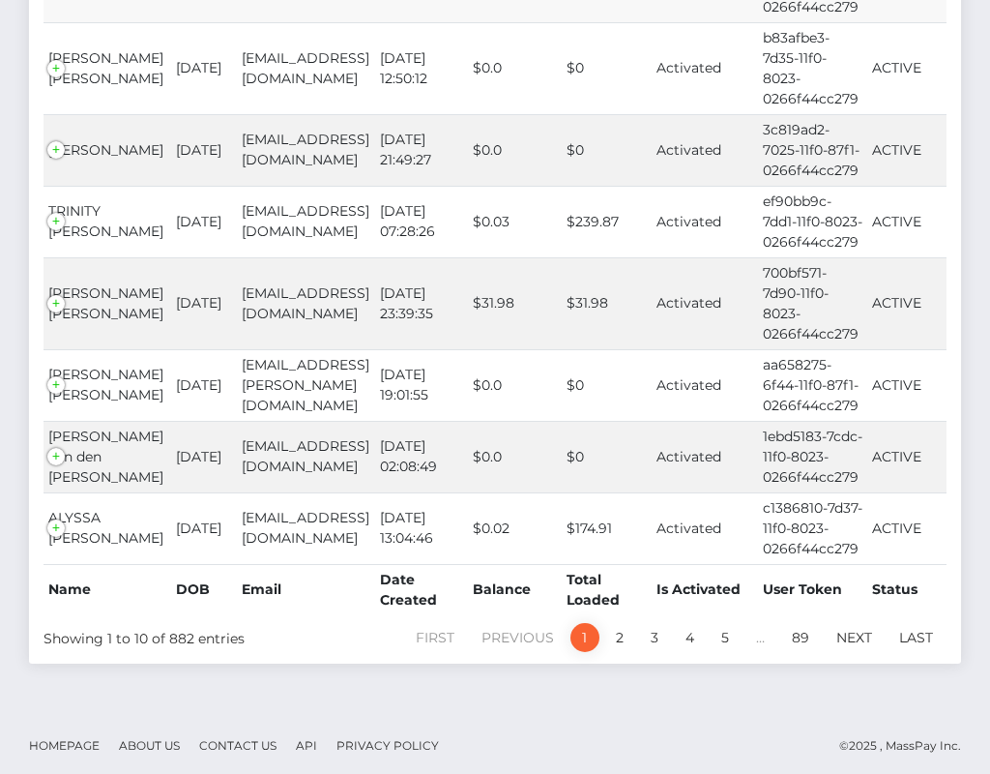
scroll to position [588, 0]
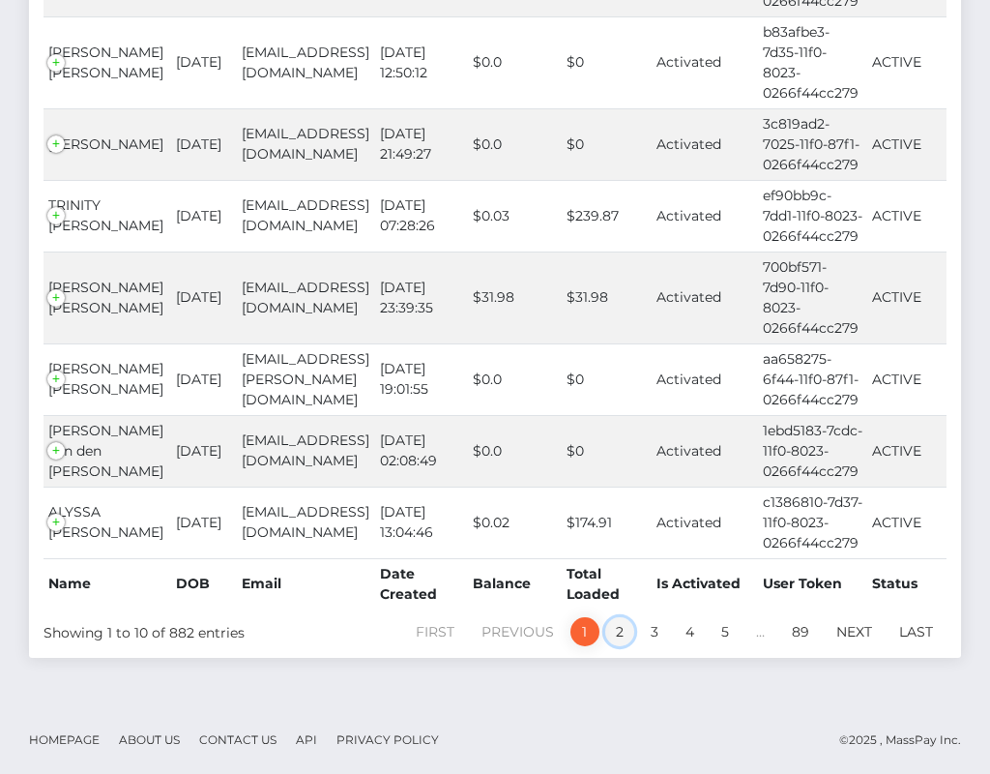
click at [621, 646] on link "2" at bounding box center [619, 631] width 29 height 29
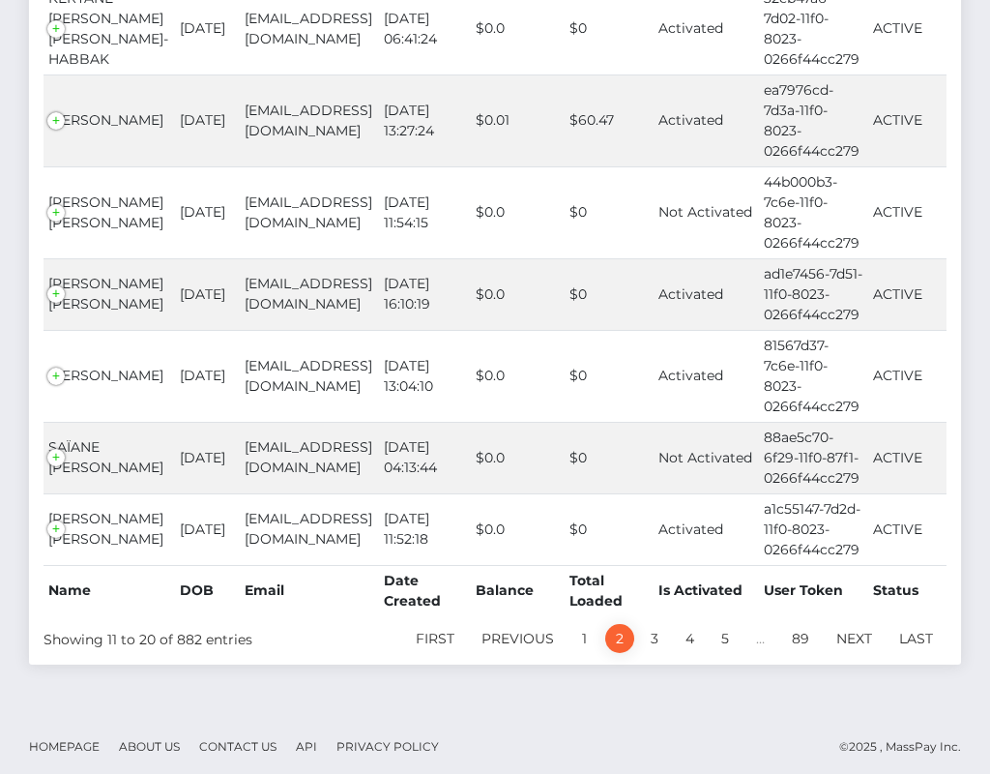
scroll to position [619, 0]
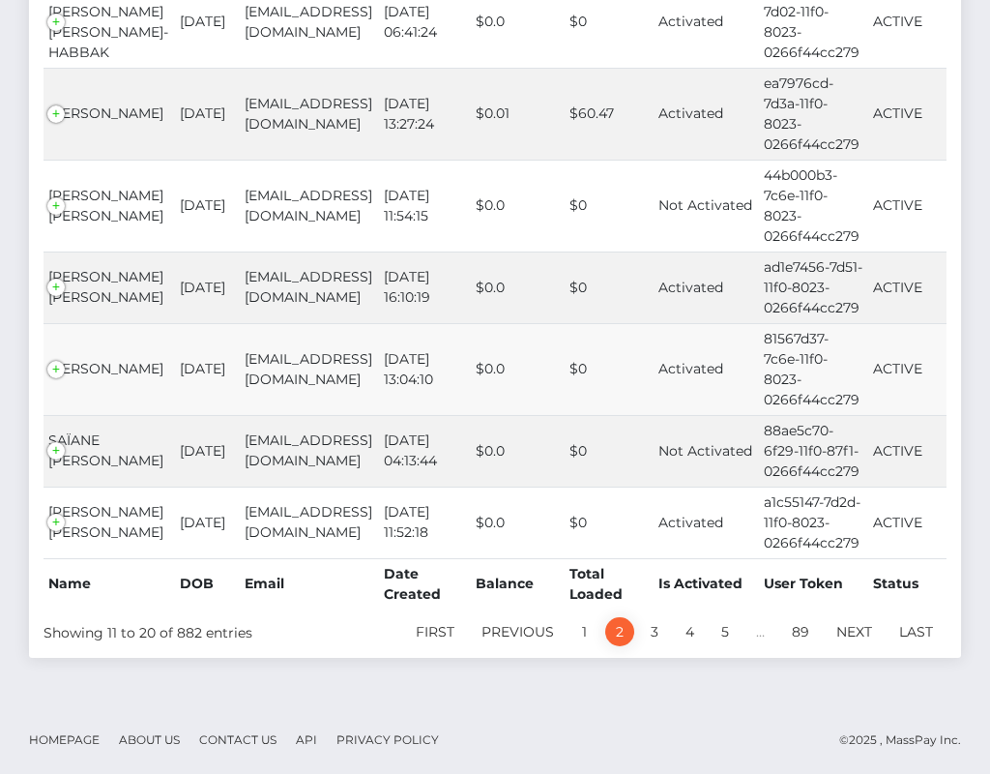
click at [110, 371] on td "CAMILA AGUSTINA ROLDAN" at bounding box center [110, 369] width 132 height 92
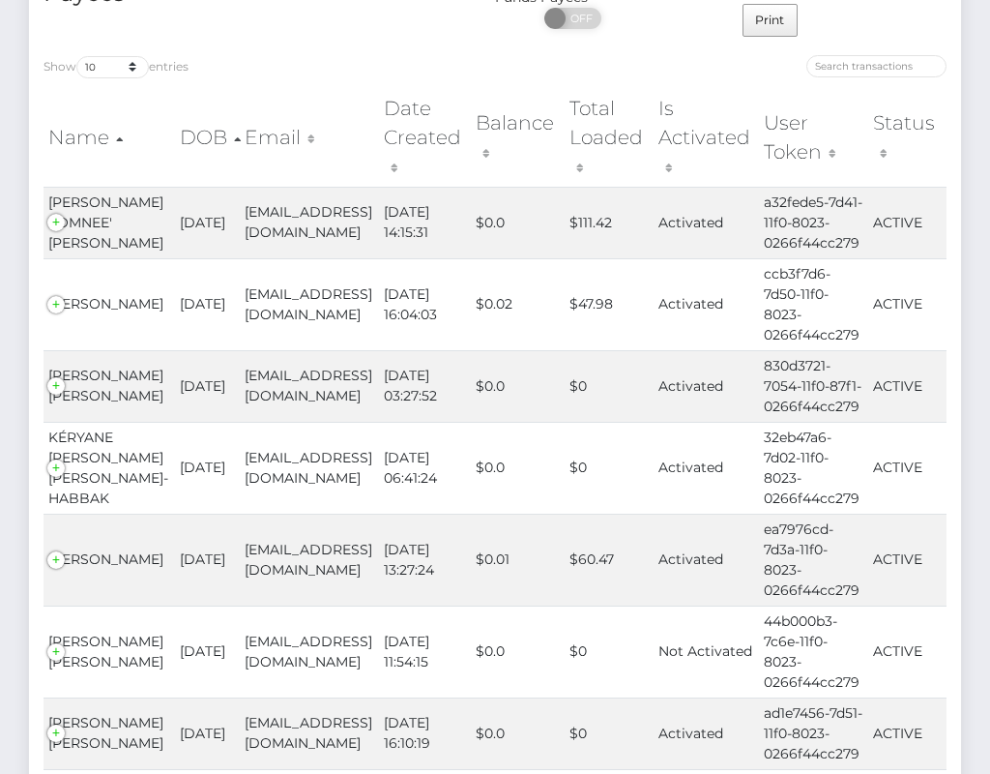
scroll to position [0, 0]
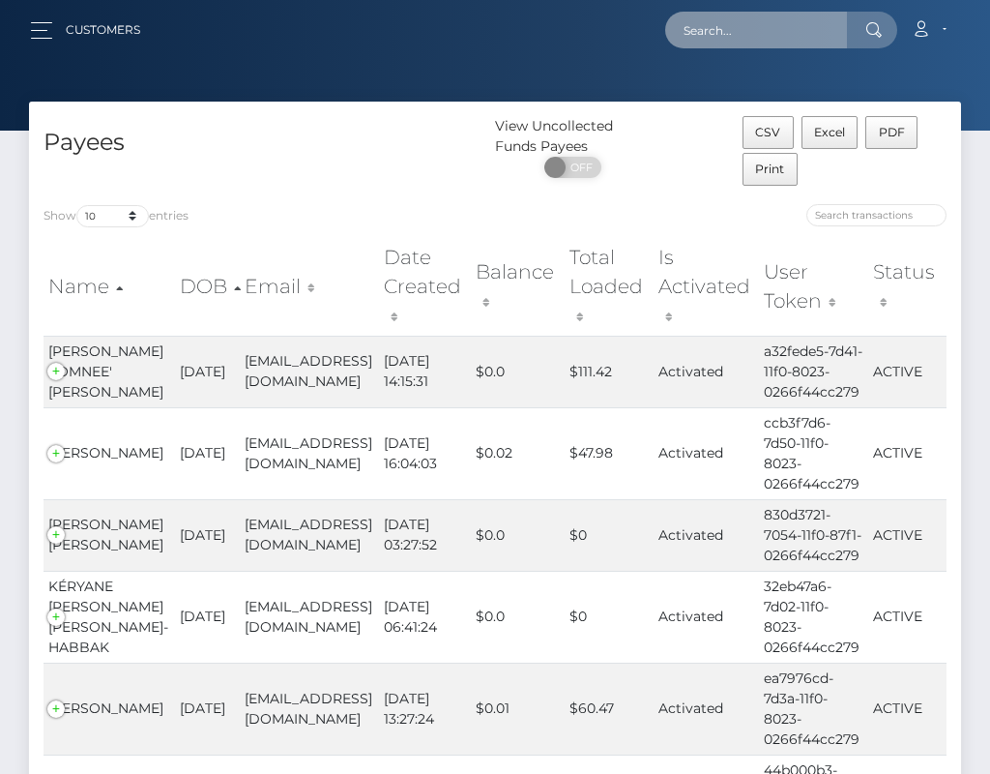
click at [798, 29] on input "text" at bounding box center [756, 30] width 182 height 37
paste input "420694fd-7ddc-11f0-8023-0266f44cc279"
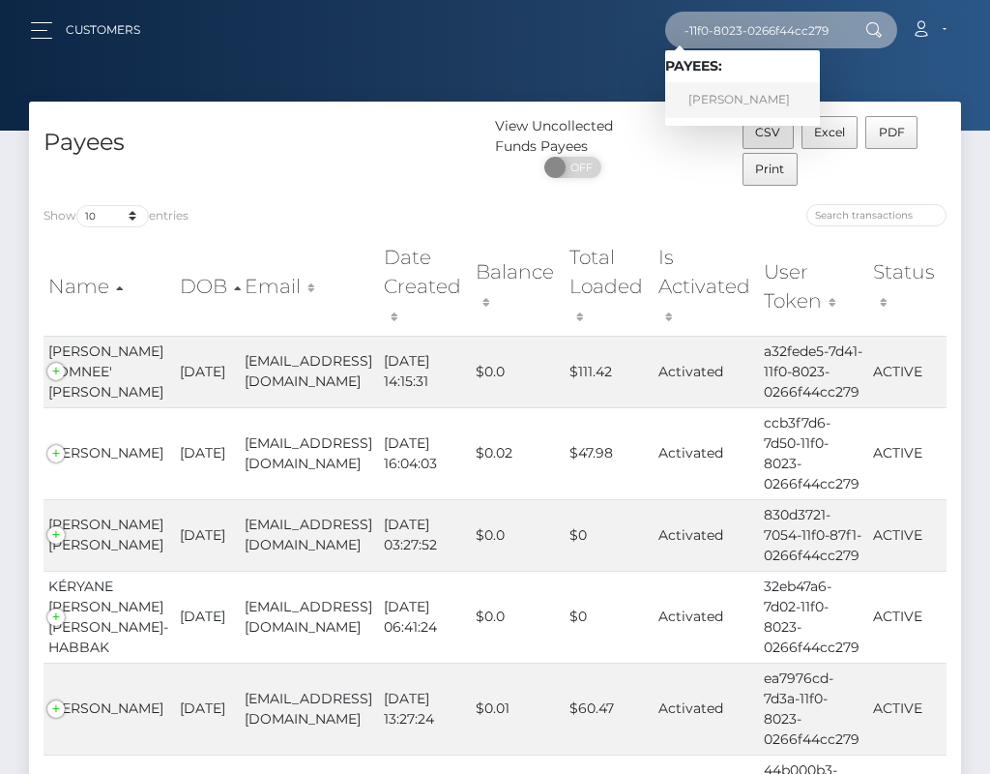
type input "420694fd-7ddc-11f0-8023-0266f44cc279"
click at [769, 100] on link "[PERSON_NAME]" at bounding box center [742, 100] width 155 height 36
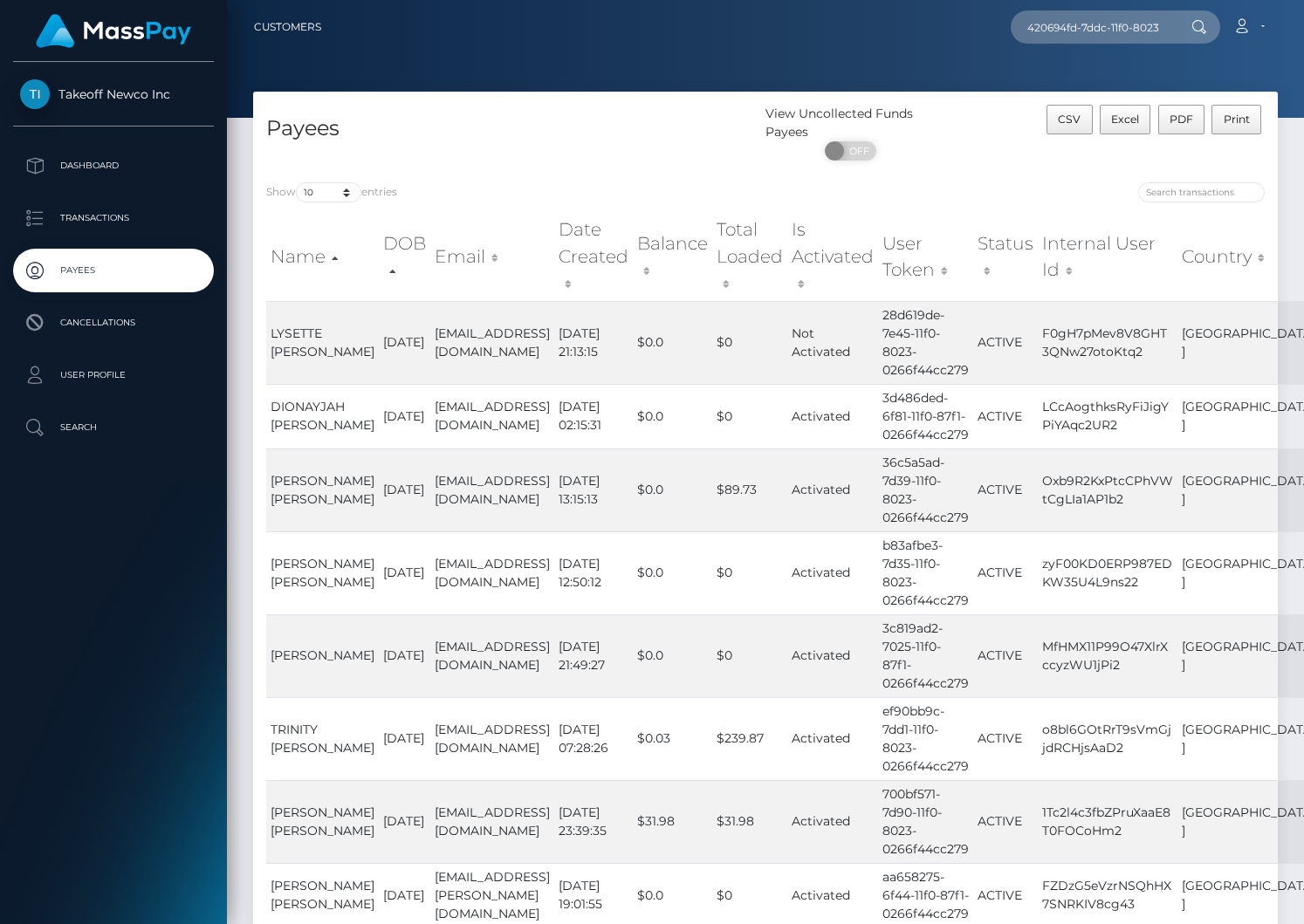
click at [136, 90] on span "Takeoff Newco Inc" at bounding box center [114, 94] width 200 height 15
click at [892, 23] on icon at bounding box center [1241, 25] width 18 height 14
click at [762, 55] on div at bounding box center [764, 59] width 1077 height 118
click at [147, 94] on span "Takeoff Newco Inc" at bounding box center [114, 94] width 200 height 15
click at [298, 29] on link "Customers" at bounding box center [287, 27] width 67 height 37
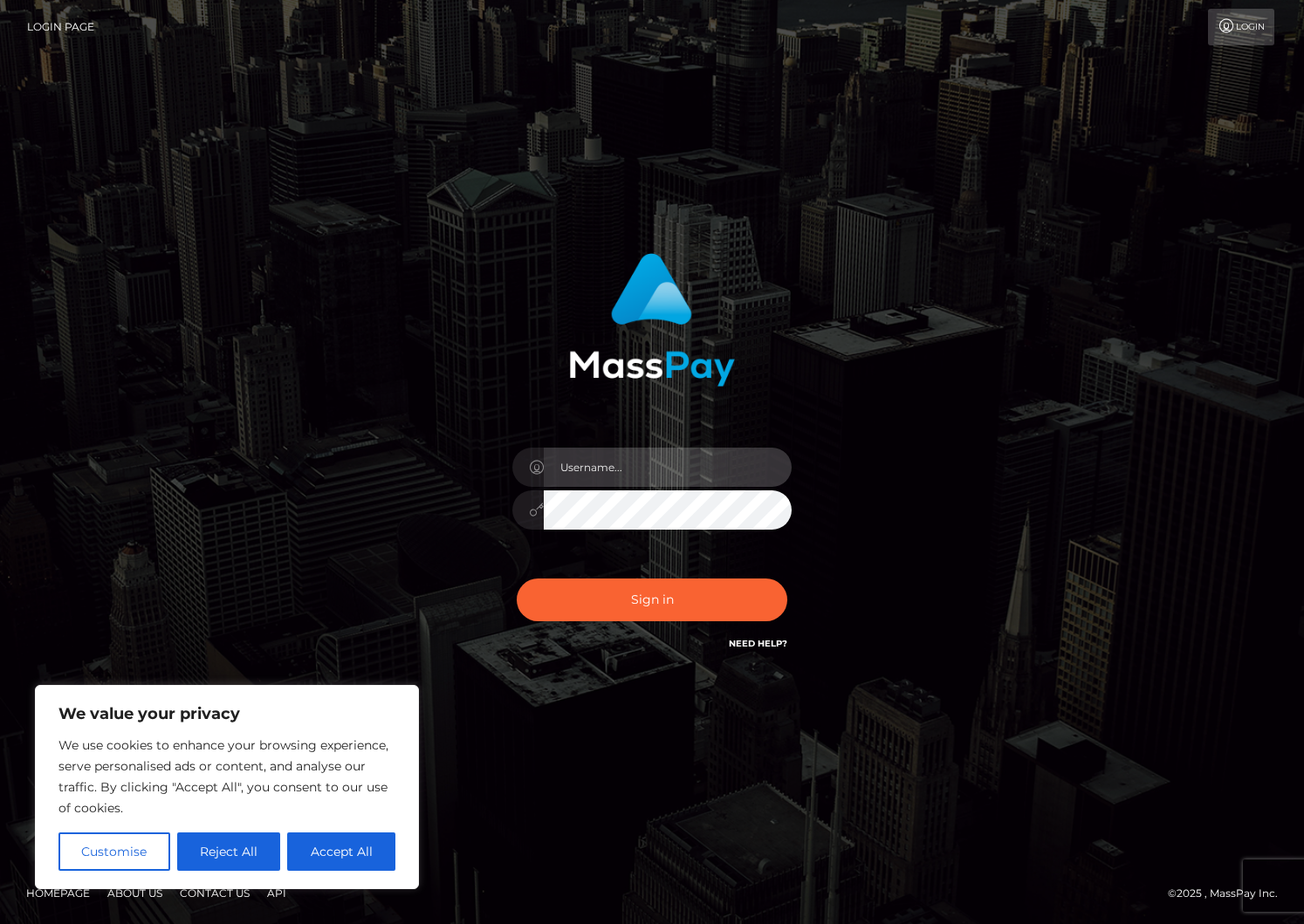
type input "liroo"
click at [516, 578] on button "Sign in" at bounding box center [652, 599] width 271 height 42
type input "liroo"
click at [384, 841] on button "Accept All" at bounding box center [341, 852] width 108 height 39
checkbox input "true"
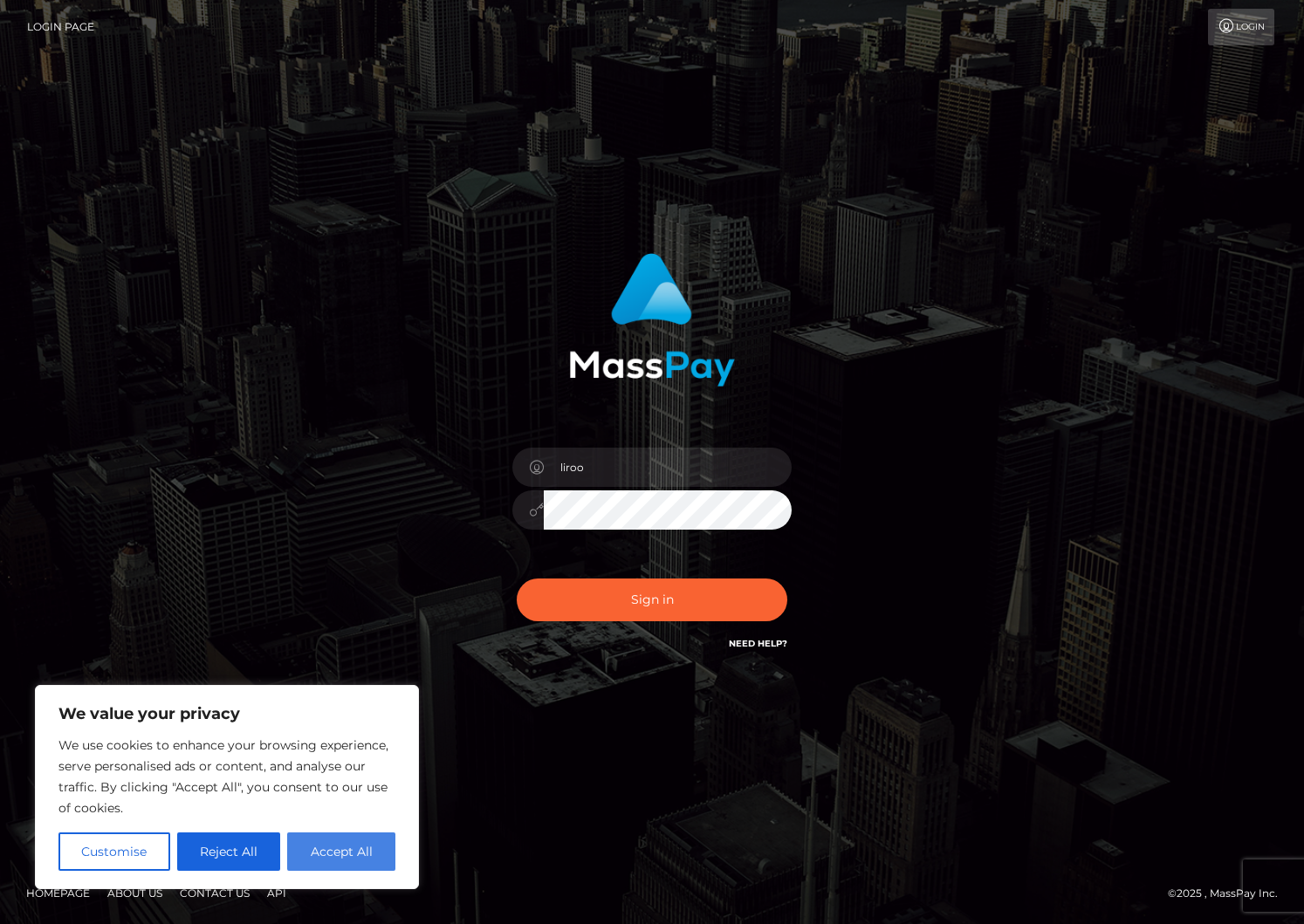
checkbox input "true"
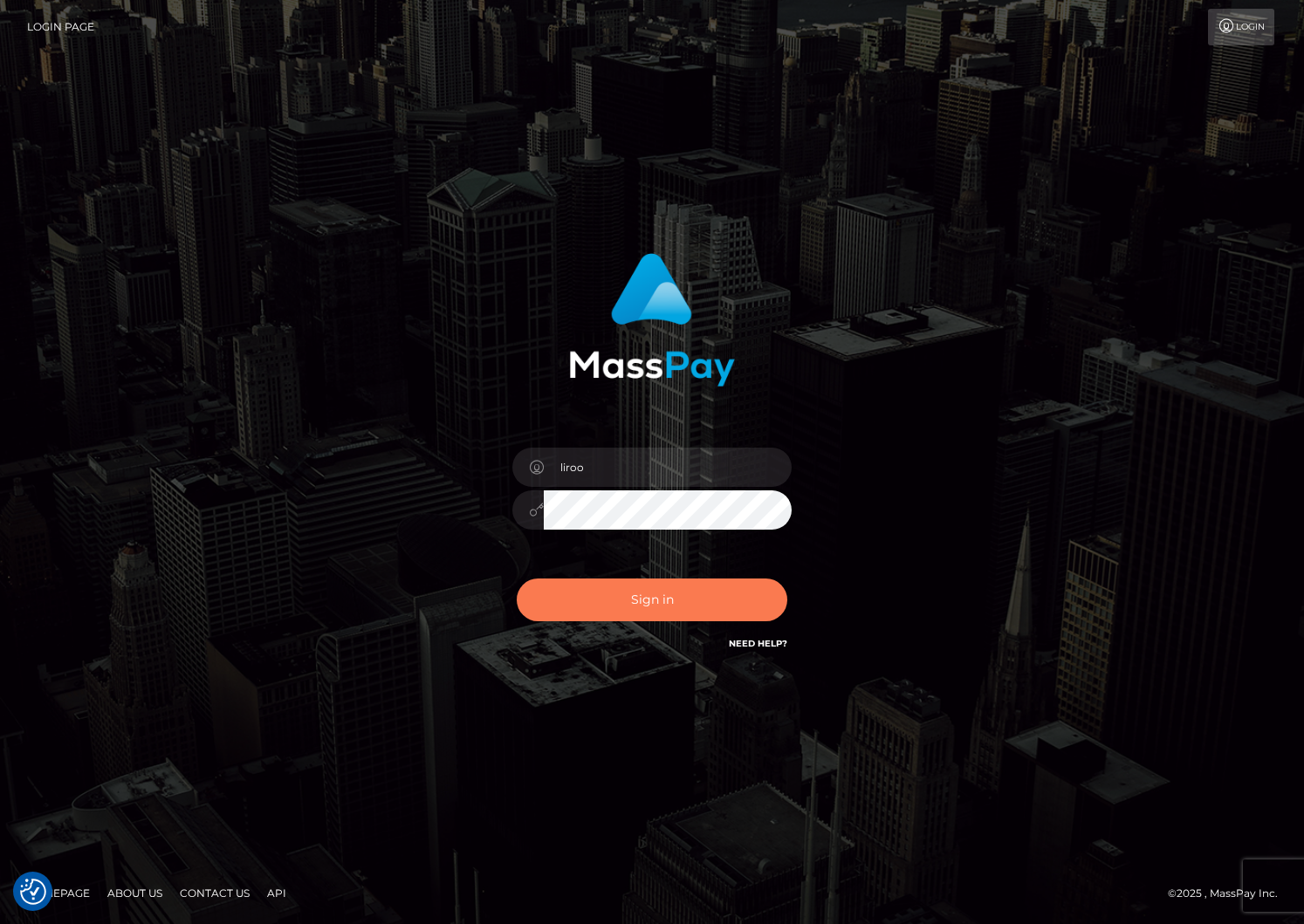
click at [634, 608] on button "Sign in" at bounding box center [652, 599] width 271 height 42
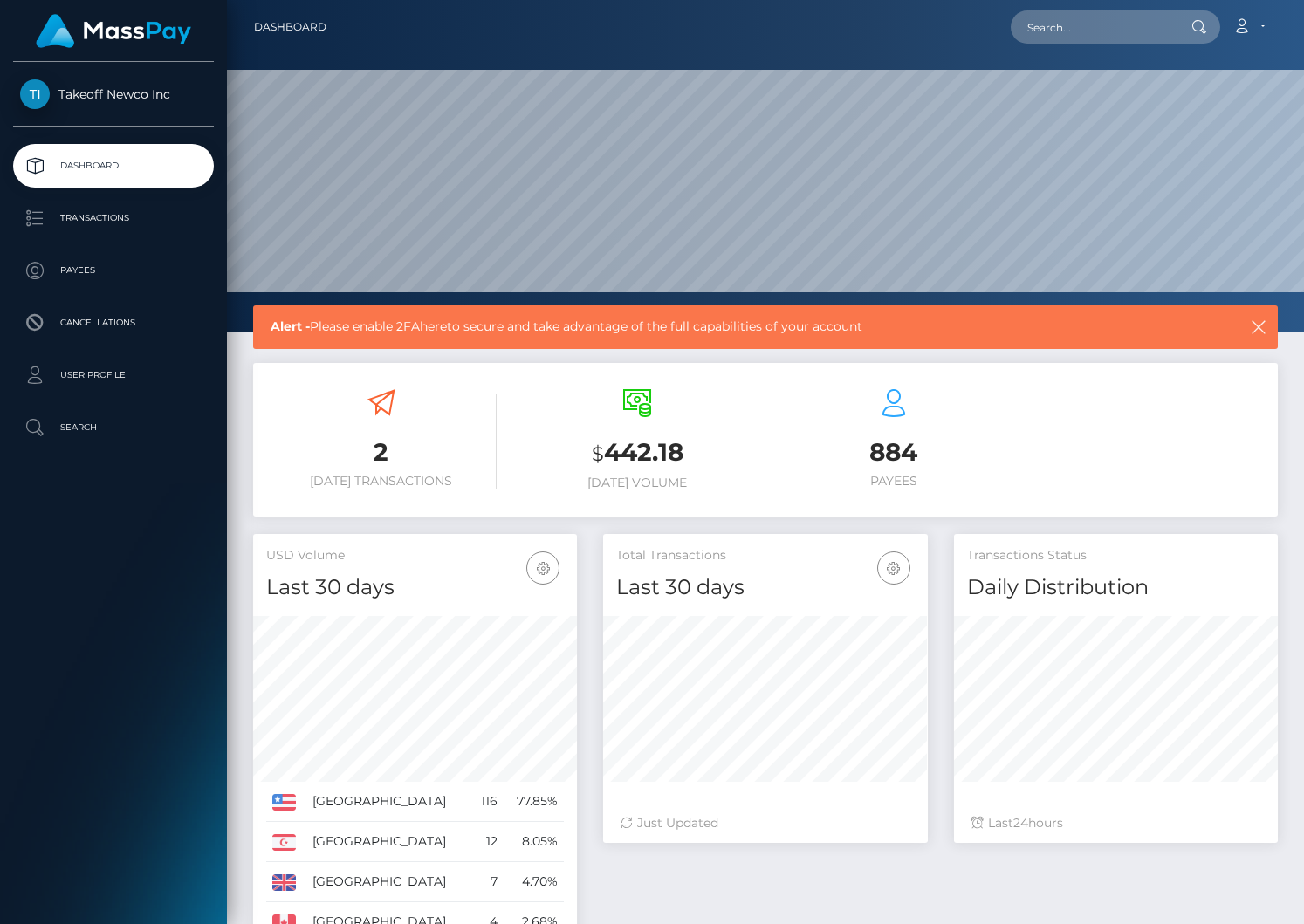
scroll to position [309, 324]
click at [235, 399] on div "Alert - Please enable 2FA here to secure and take advantage of the full capabil…" at bounding box center [764, 720] width 1077 height 831
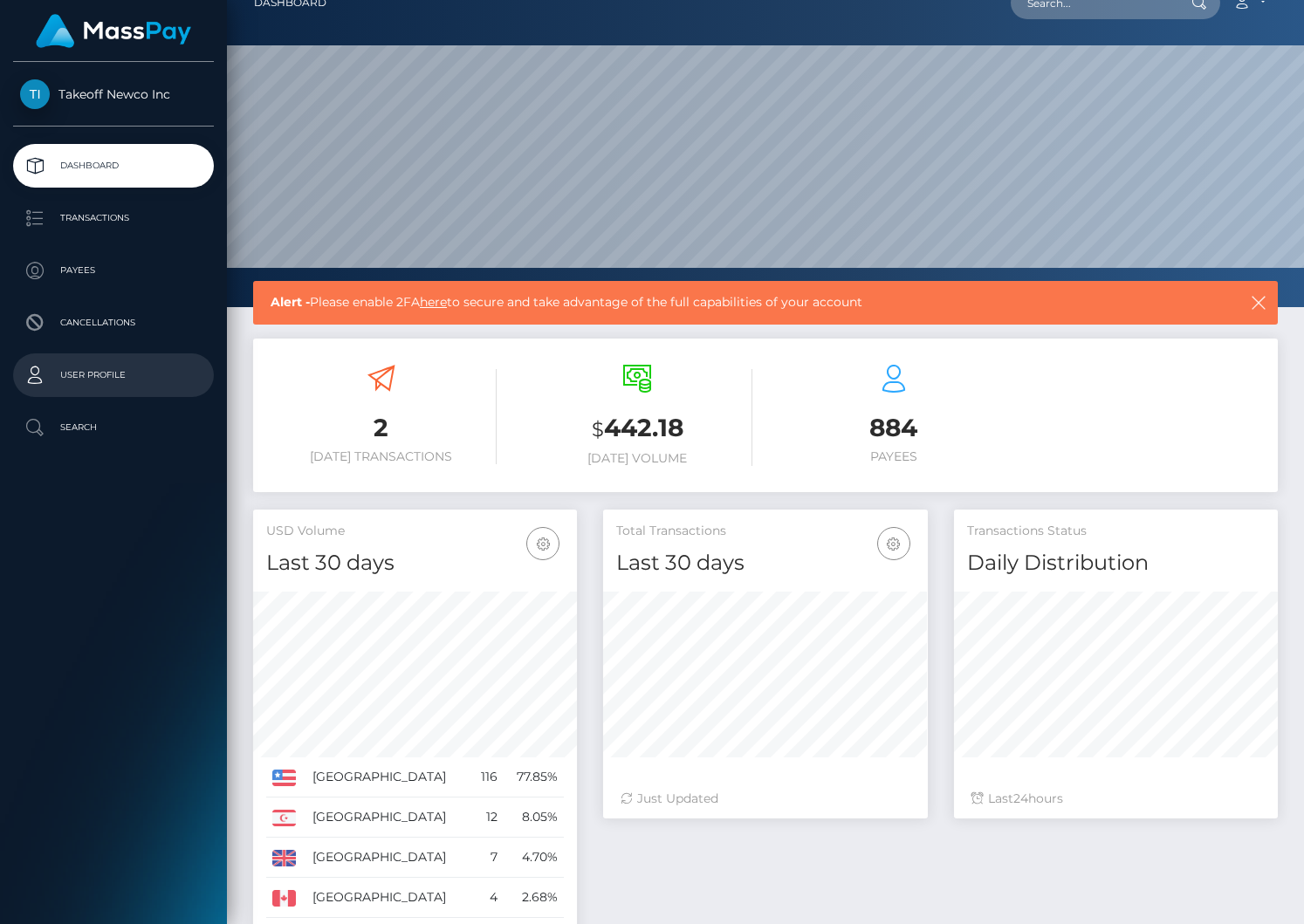
click at [96, 386] on p "User Profile" at bounding box center [113, 374] width 187 height 26
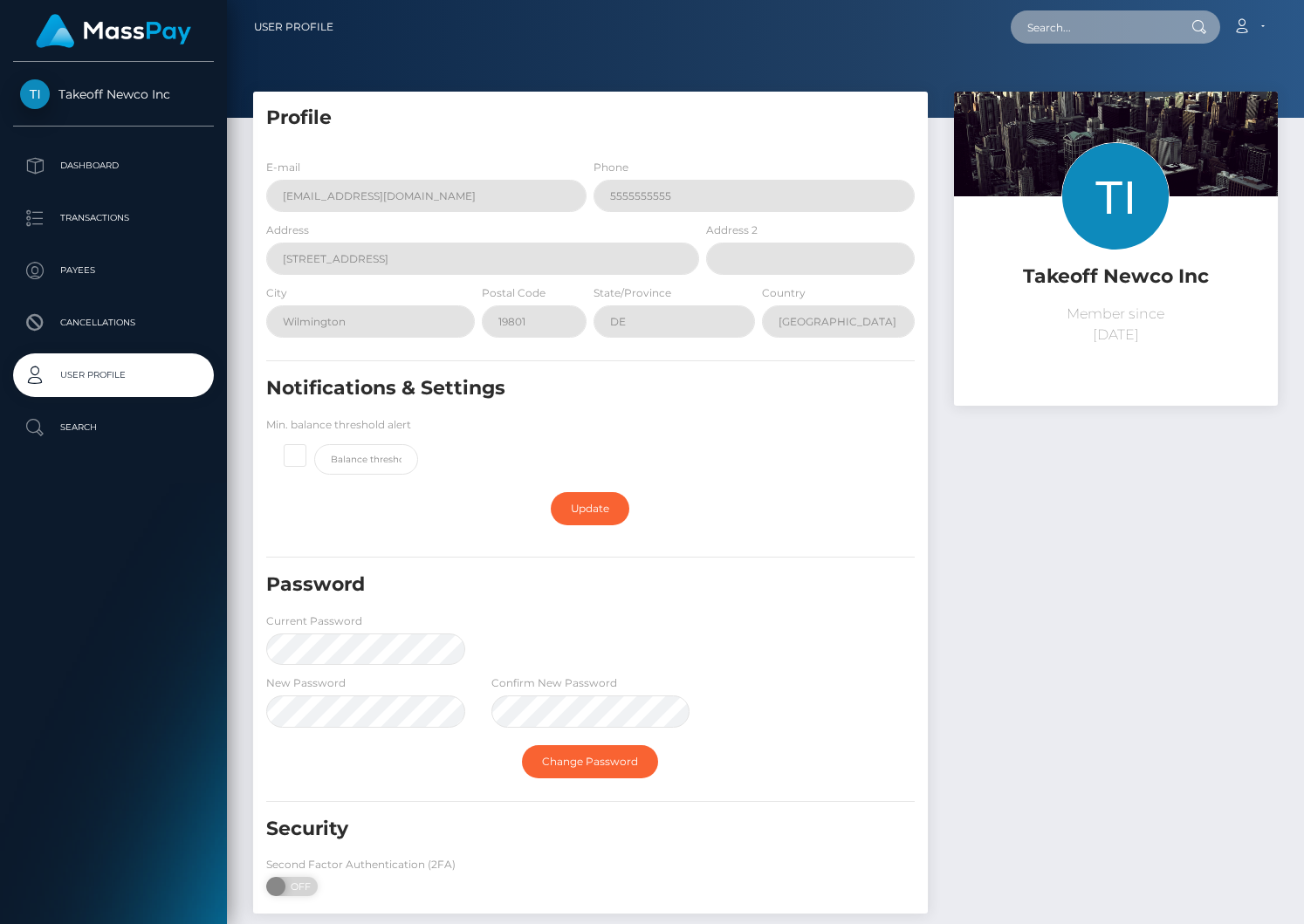
click at [1079, 33] on input "text" at bounding box center [1093, 27] width 164 height 33
paste input "420694fd-7ddc-11f0-8023-0266f44cc279"
type input "420694fd-7ddc-11f0-8023-0266f44cc279"
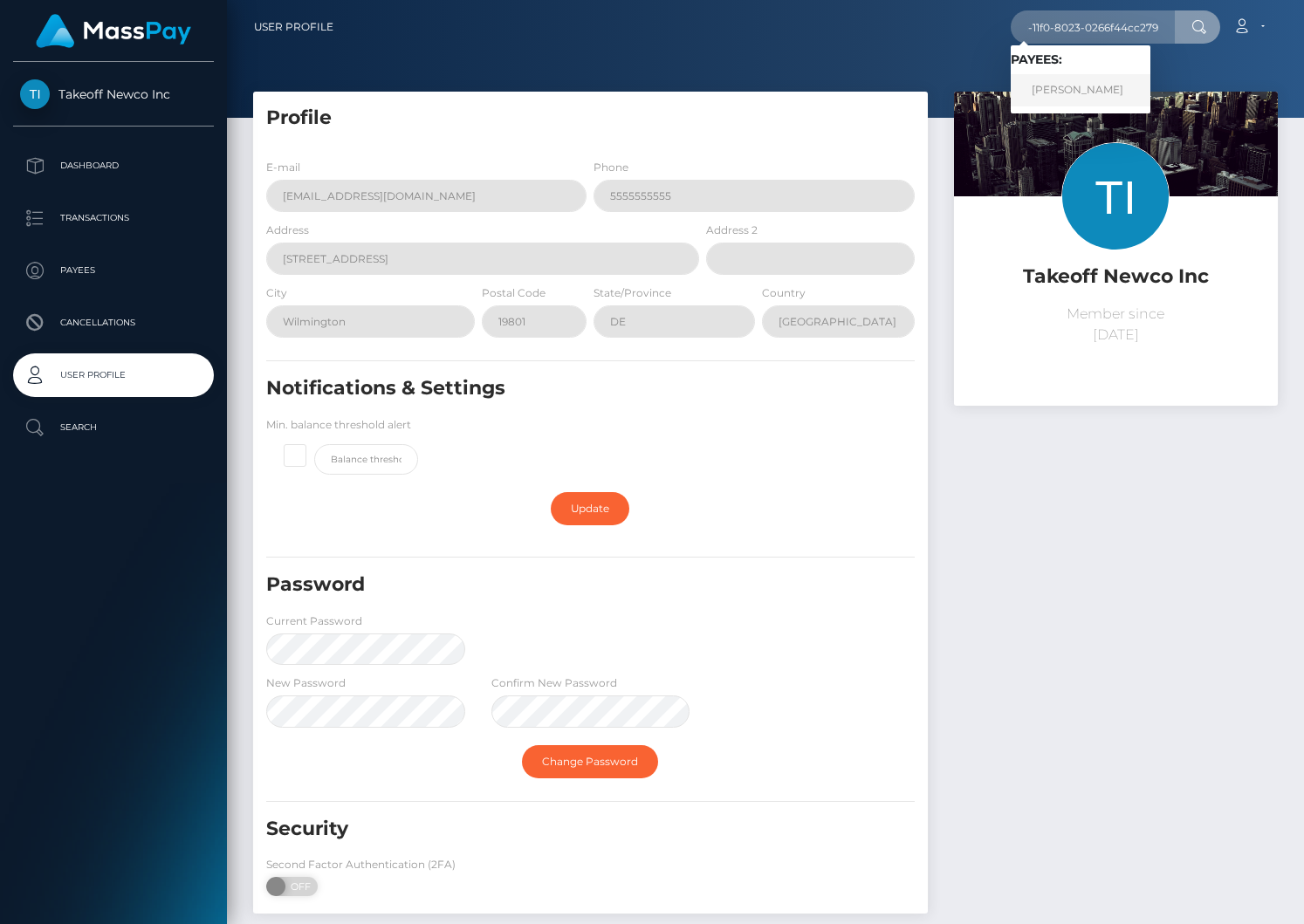
click at [1062, 99] on link "[PERSON_NAME]" at bounding box center [1080, 90] width 140 height 32
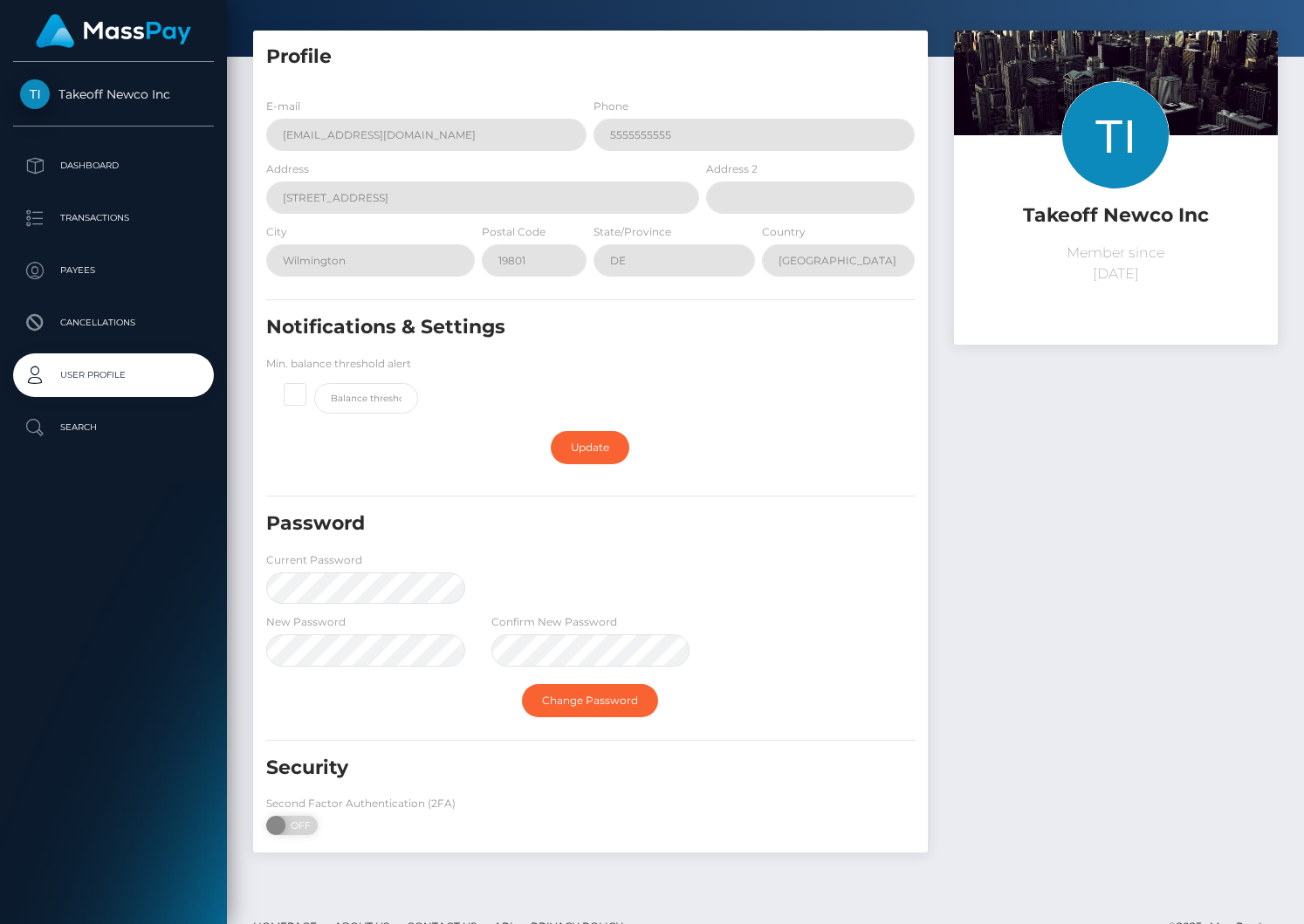
scroll to position [95, 0]
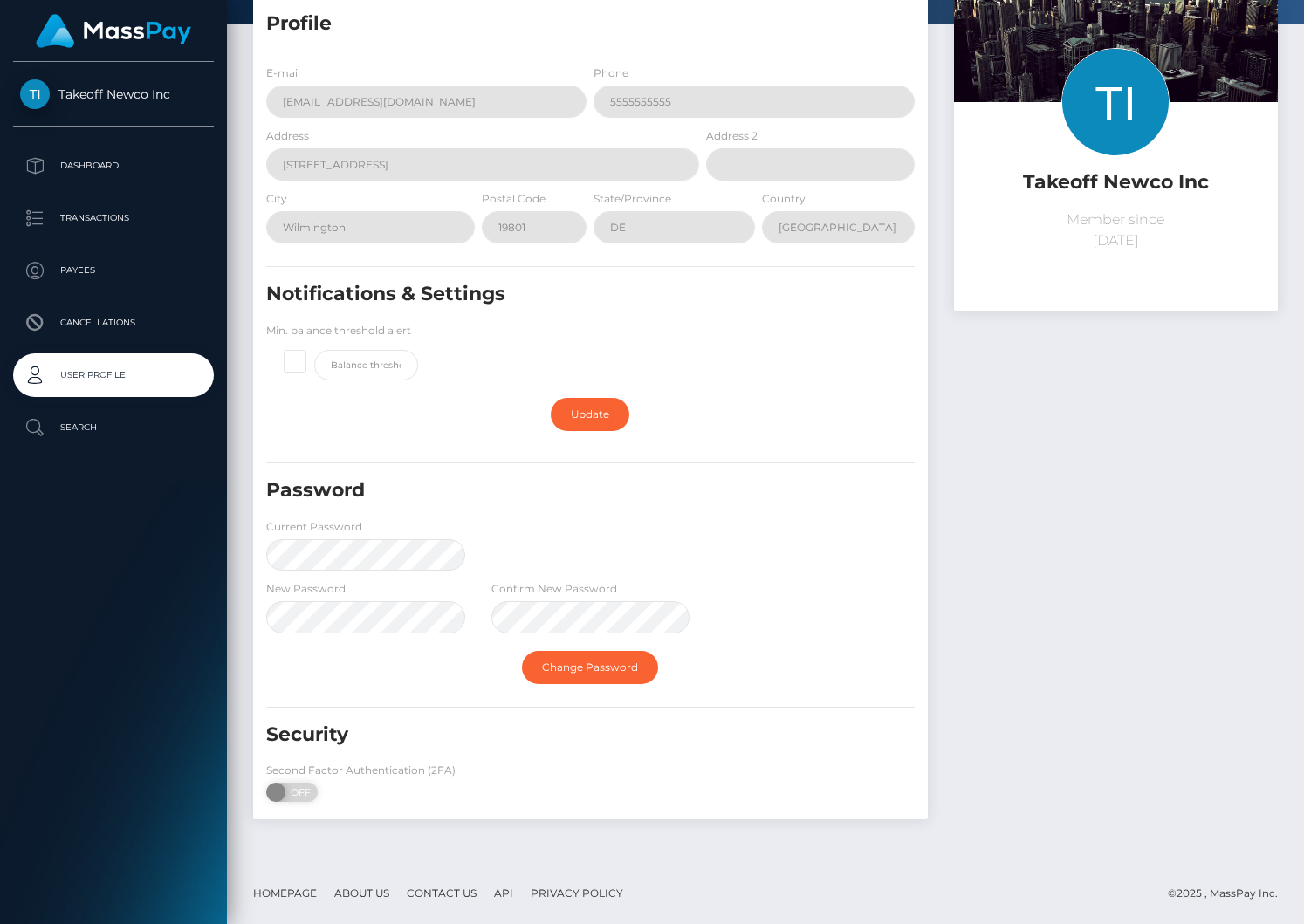
click at [578, 517] on div "Password Current Password" at bounding box center [589, 528] width 674 height 102
